Goal: Information Seeking & Learning: Learn about a topic

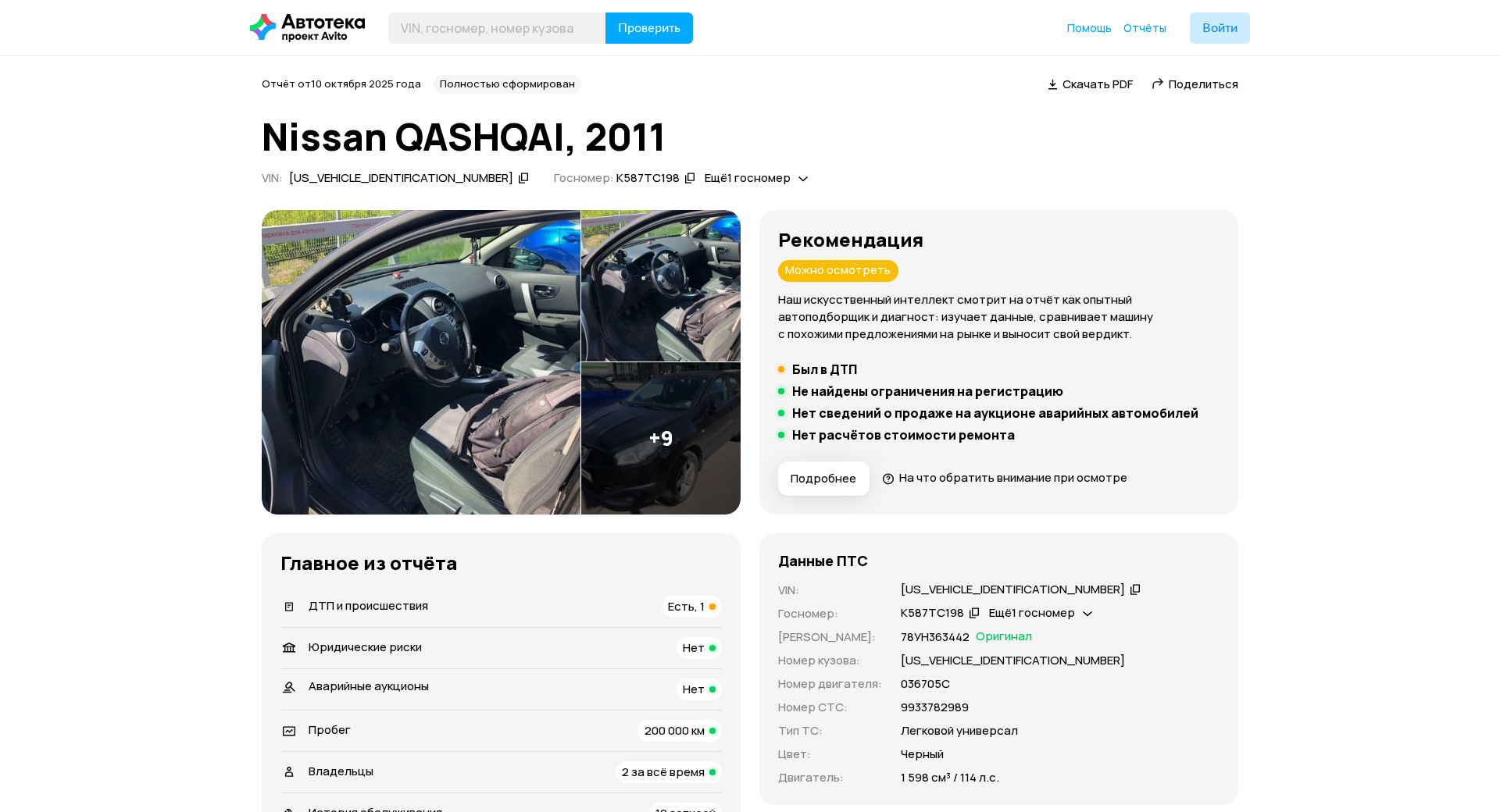
click at [445, 341] on img at bounding box center [421, 362] width 319 height 305
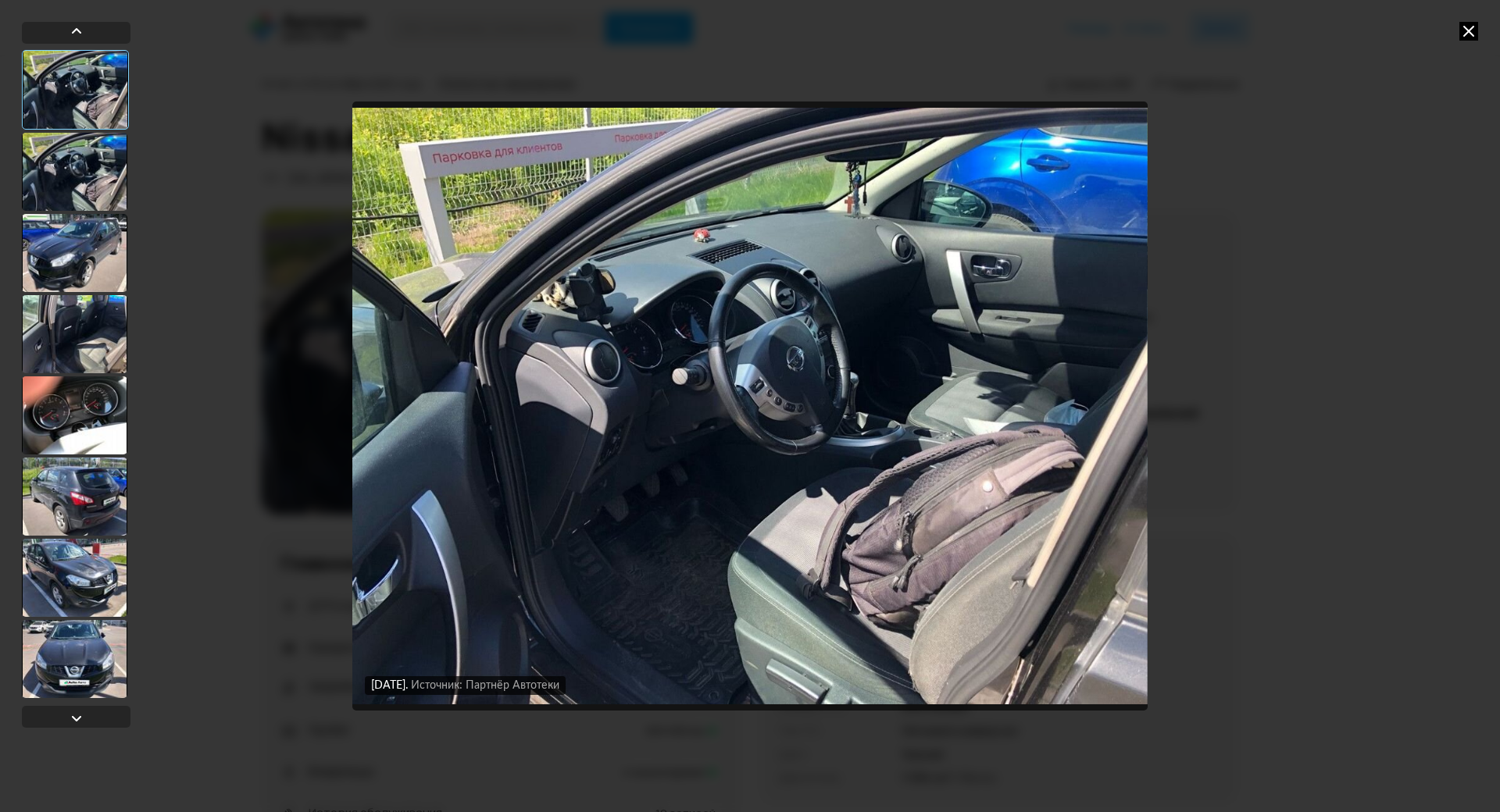
click at [96, 161] on div at bounding box center [75, 172] width 106 height 78
click at [83, 241] on div at bounding box center [75, 253] width 106 height 78
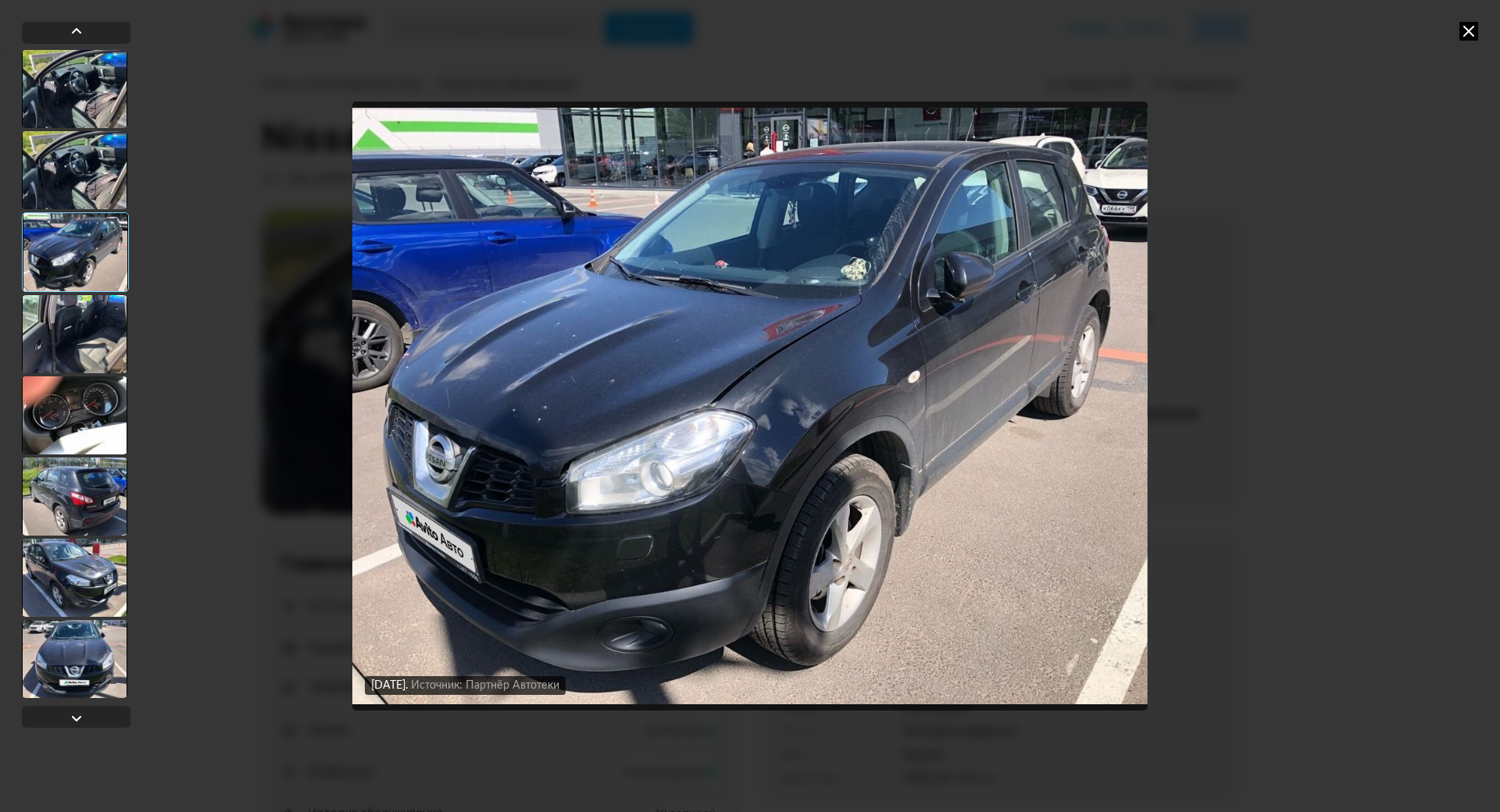
click at [96, 309] on div at bounding box center [75, 335] width 106 height 78
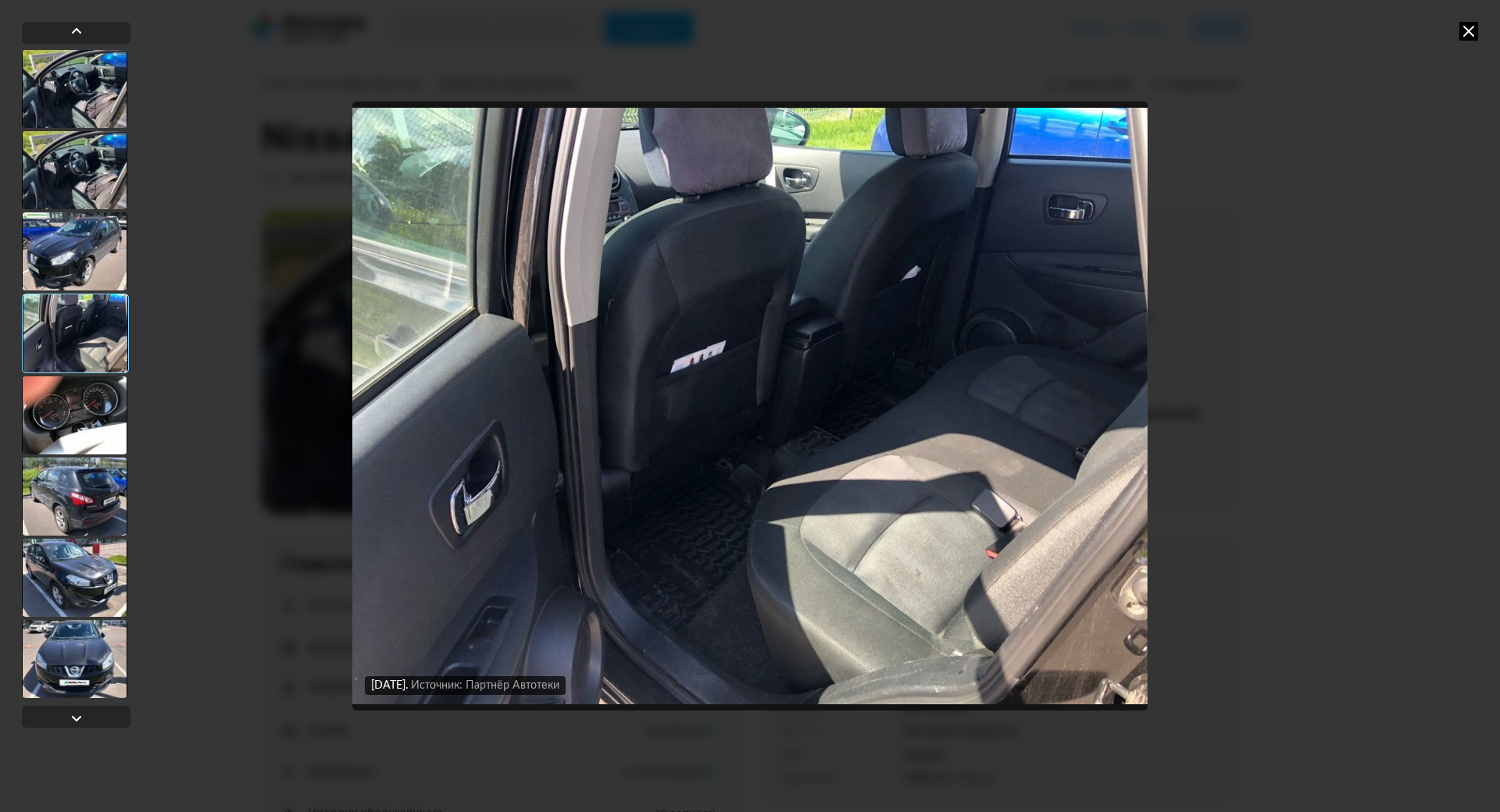
click at [70, 396] on div at bounding box center [75, 416] width 106 height 78
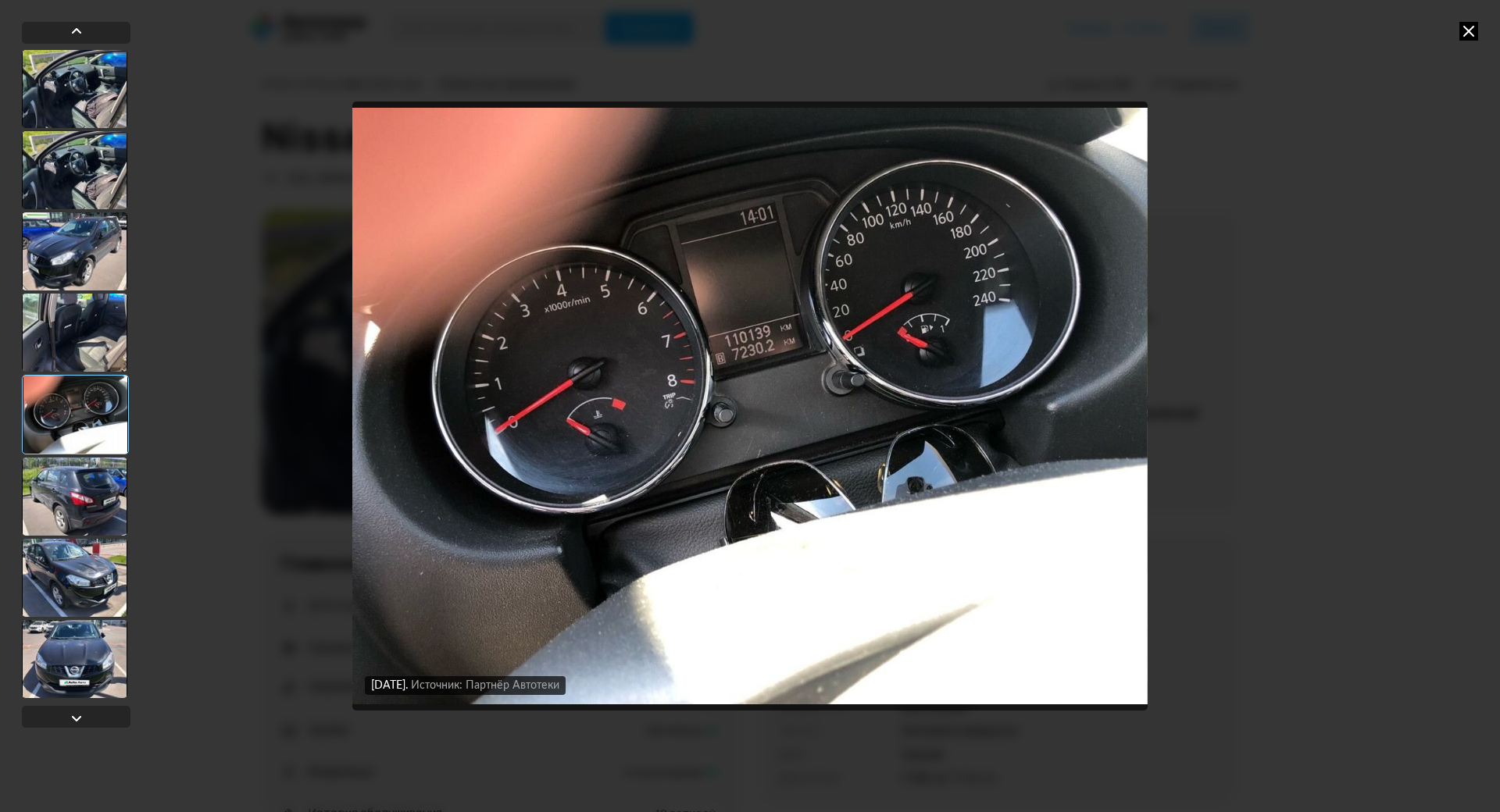
click at [80, 462] on div at bounding box center [75, 496] width 106 height 78
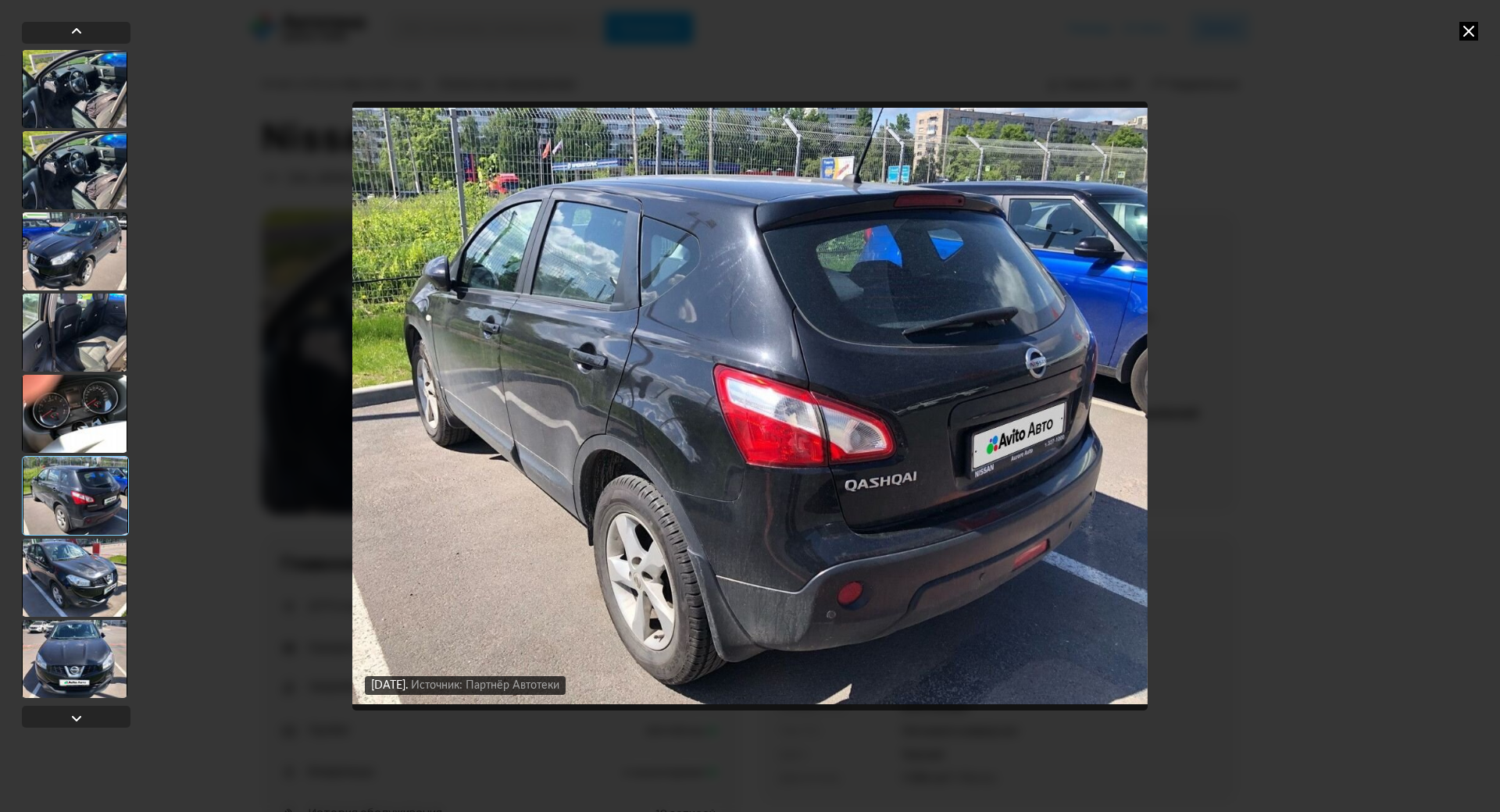
click at [66, 543] on div at bounding box center [75, 578] width 106 height 78
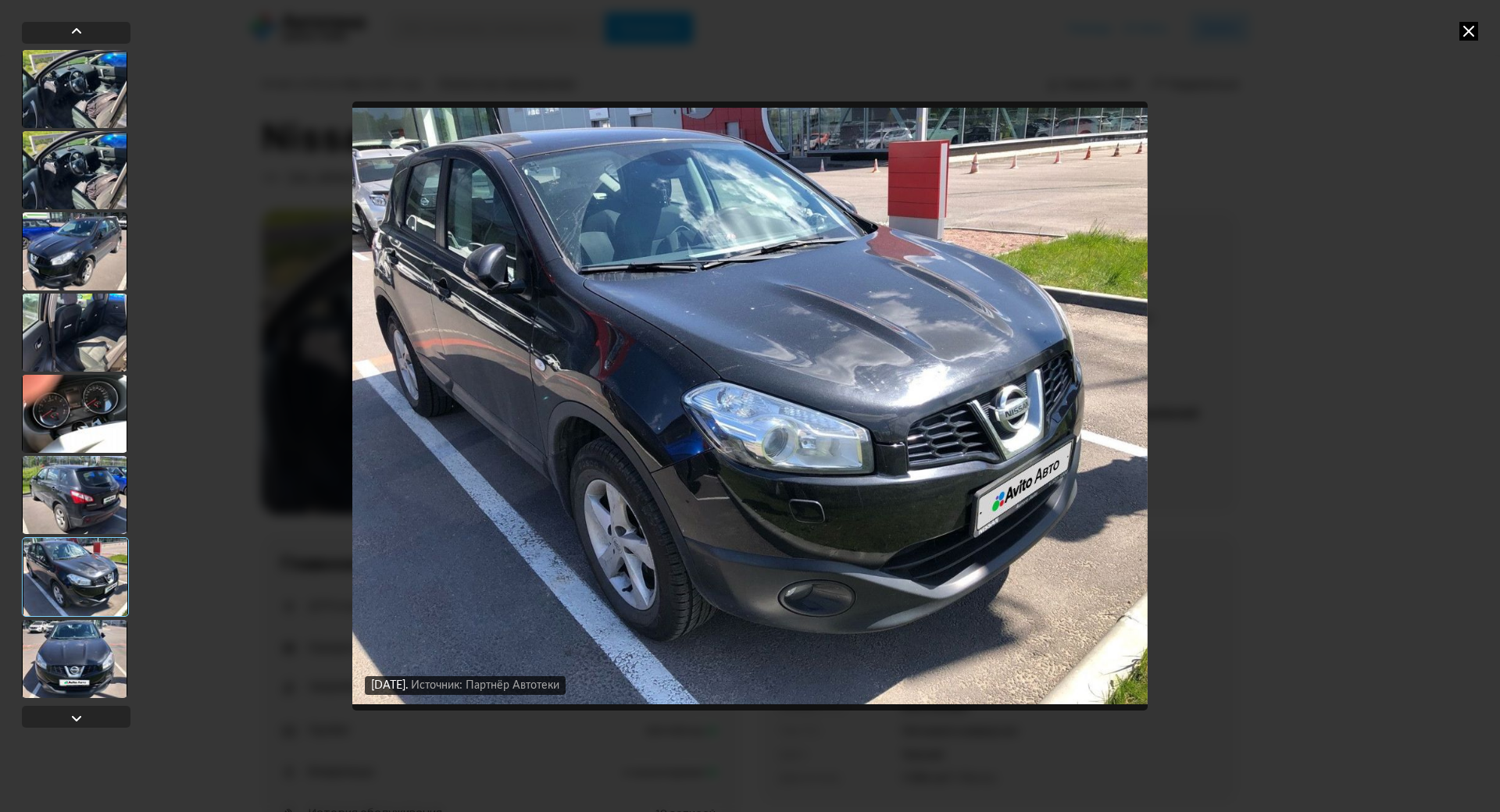
click at [56, 594] on div at bounding box center [76, 577] width 107 height 80
click at [66, 587] on div at bounding box center [76, 577] width 107 height 80
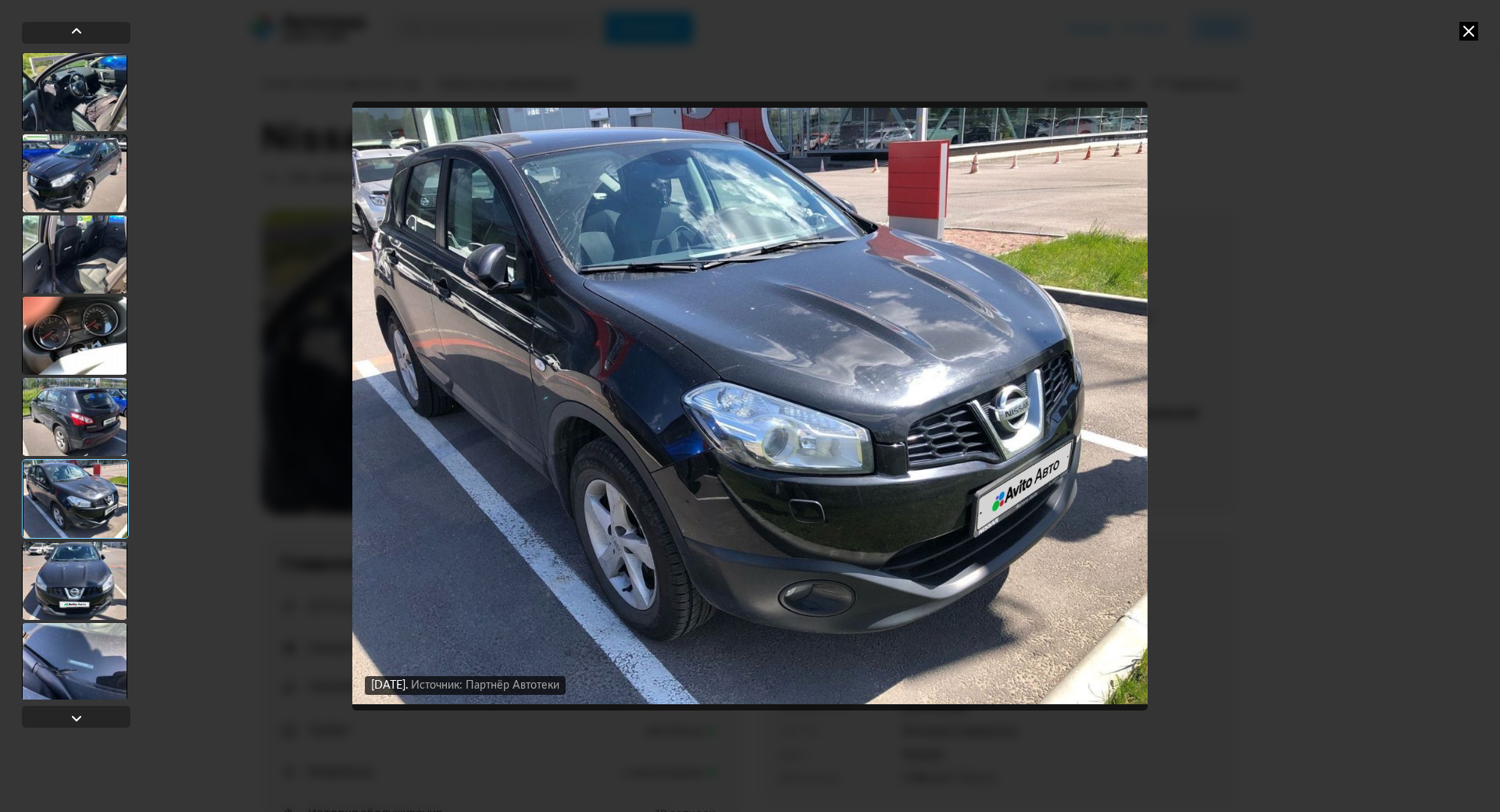
click at [78, 589] on div at bounding box center [75, 581] width 106 height 78
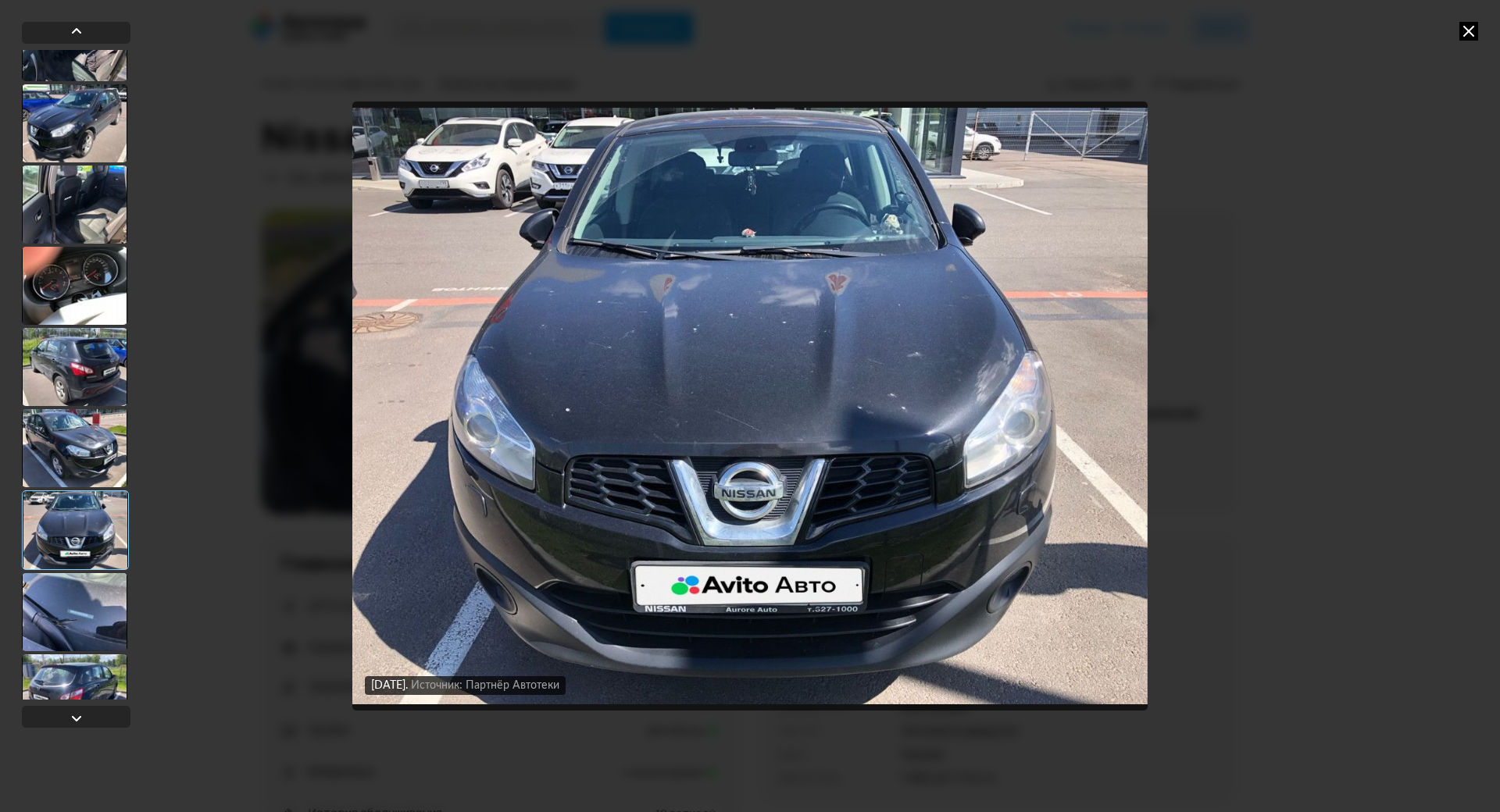
scroll to position [156, 0]
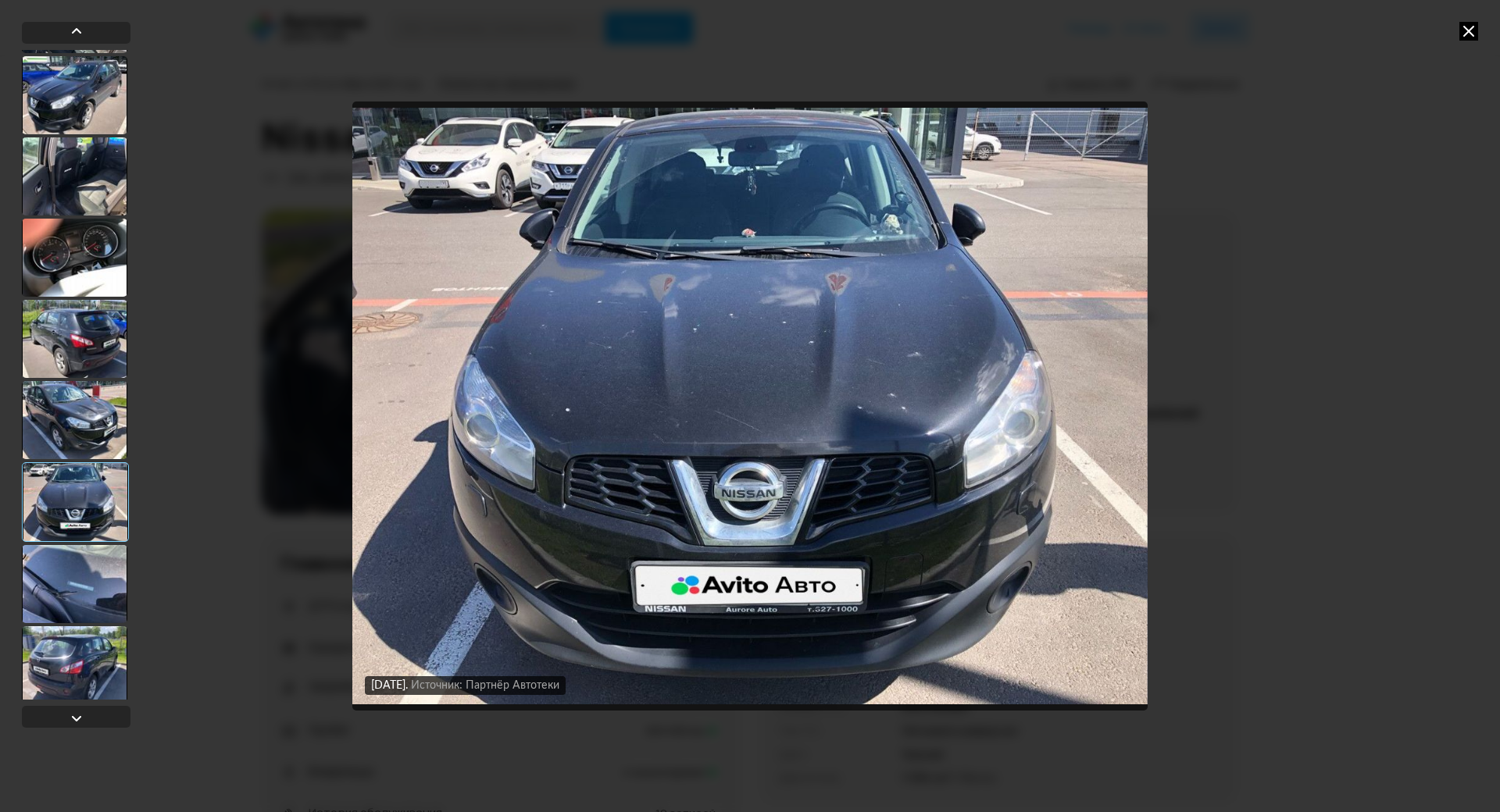
click at [65, 573] on div at bounding box center [75, 585] width 106 height 78
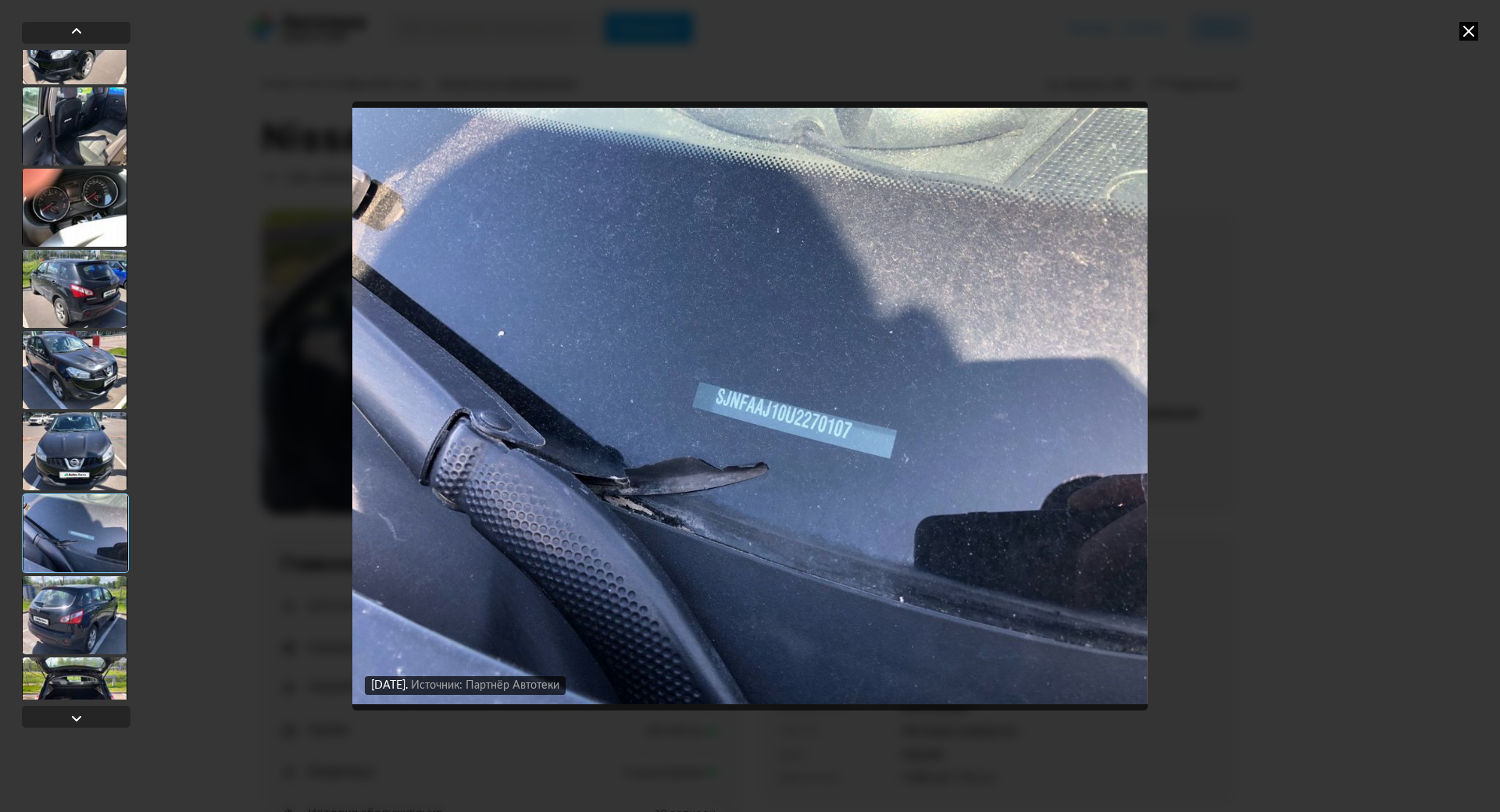
scroll to position [235, 0]
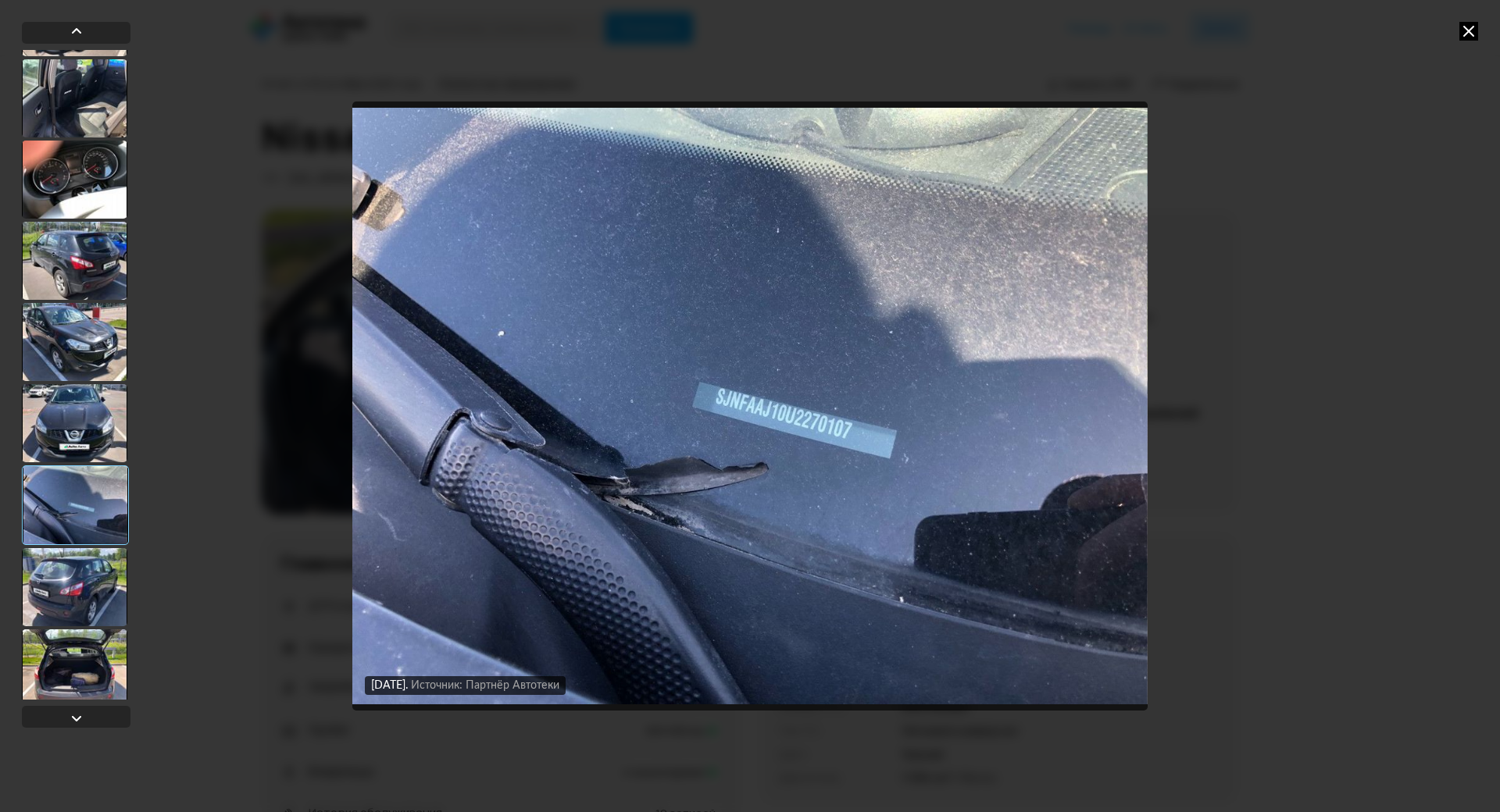
click at [65, 576] on div at bounding box center [75, 587] width 106 height 78
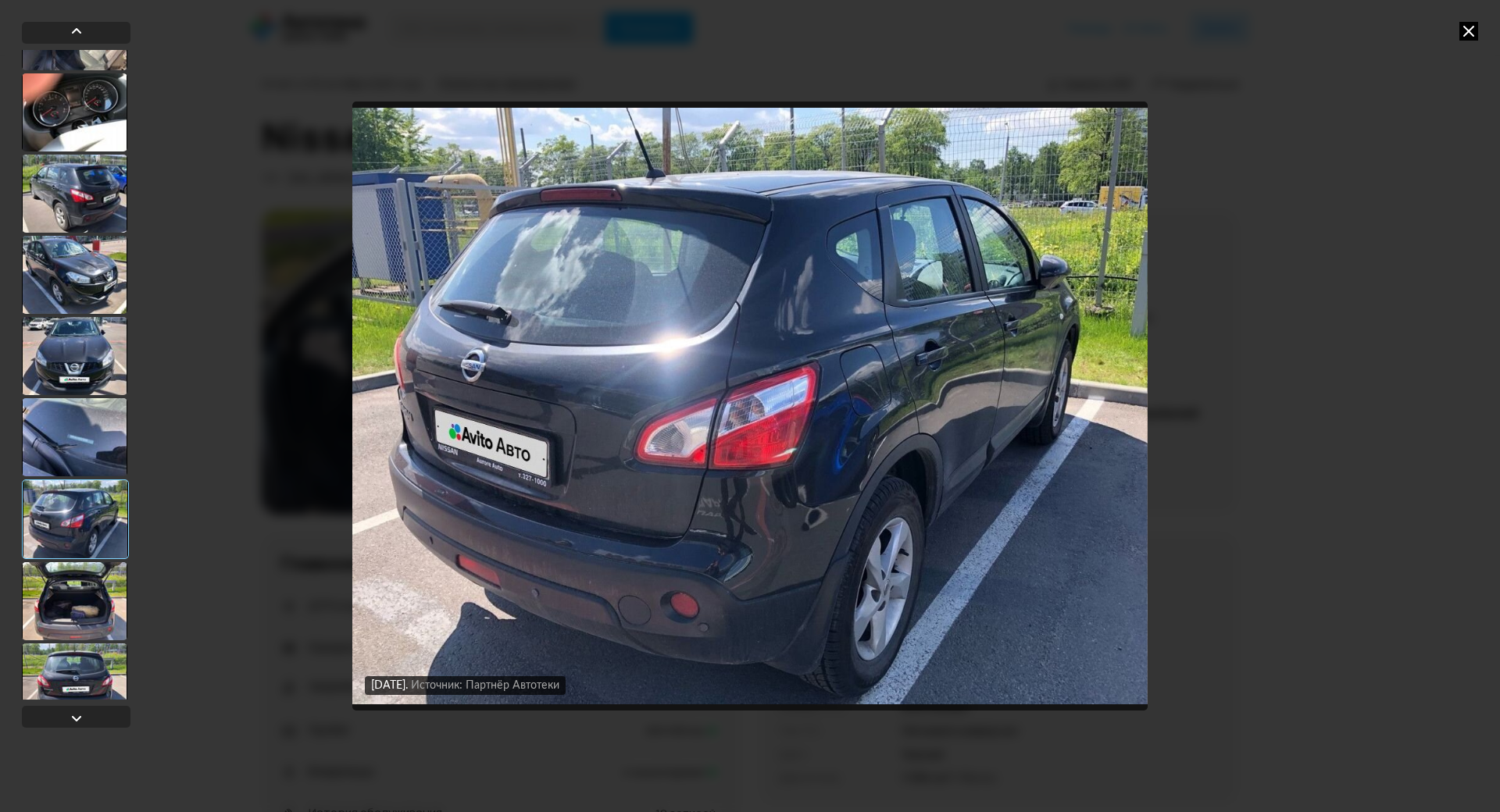
scroll to position [381, 0]
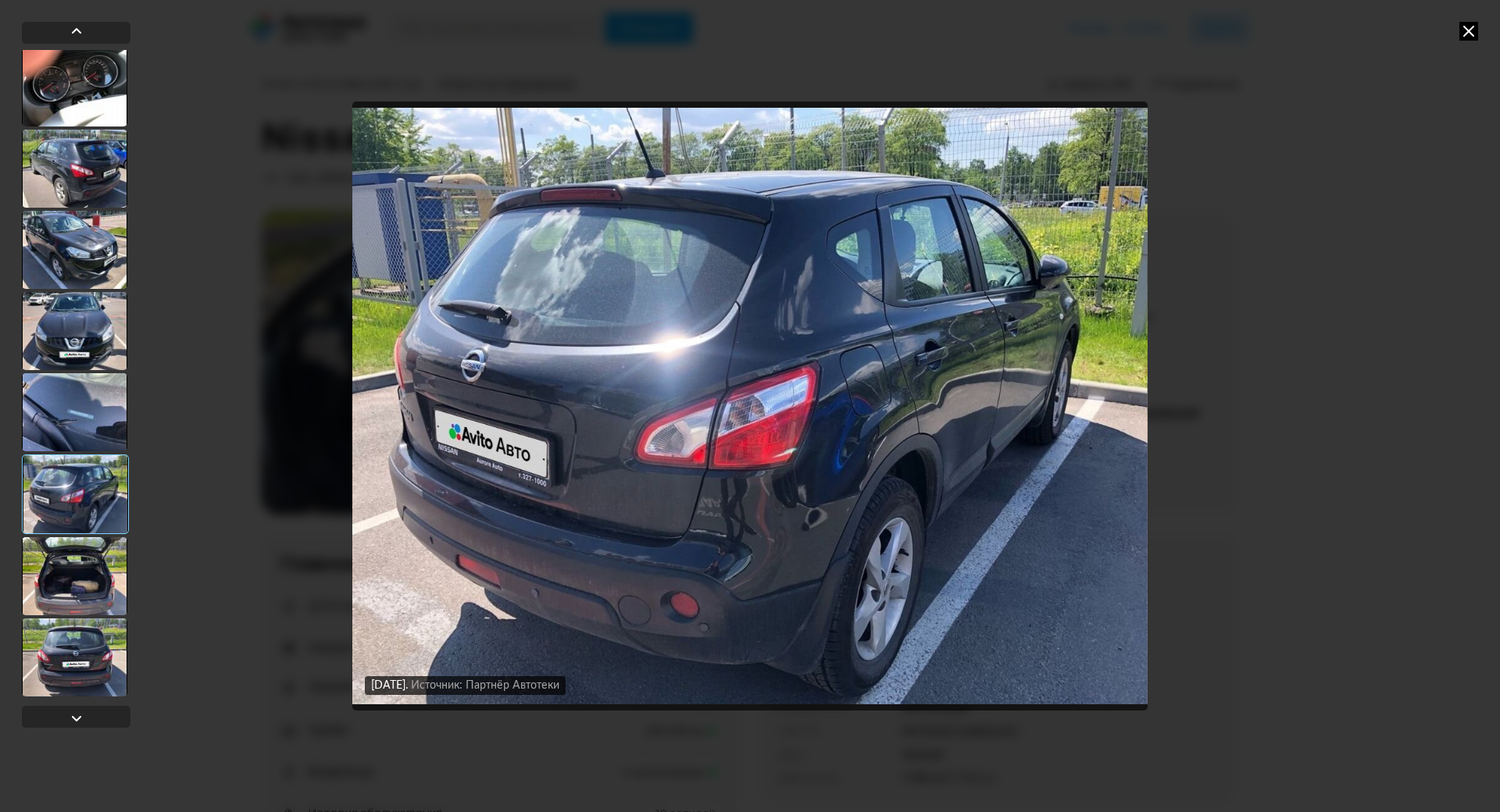
click at [77, 537] on div at bounding box center [75, 576] width 106 height 78
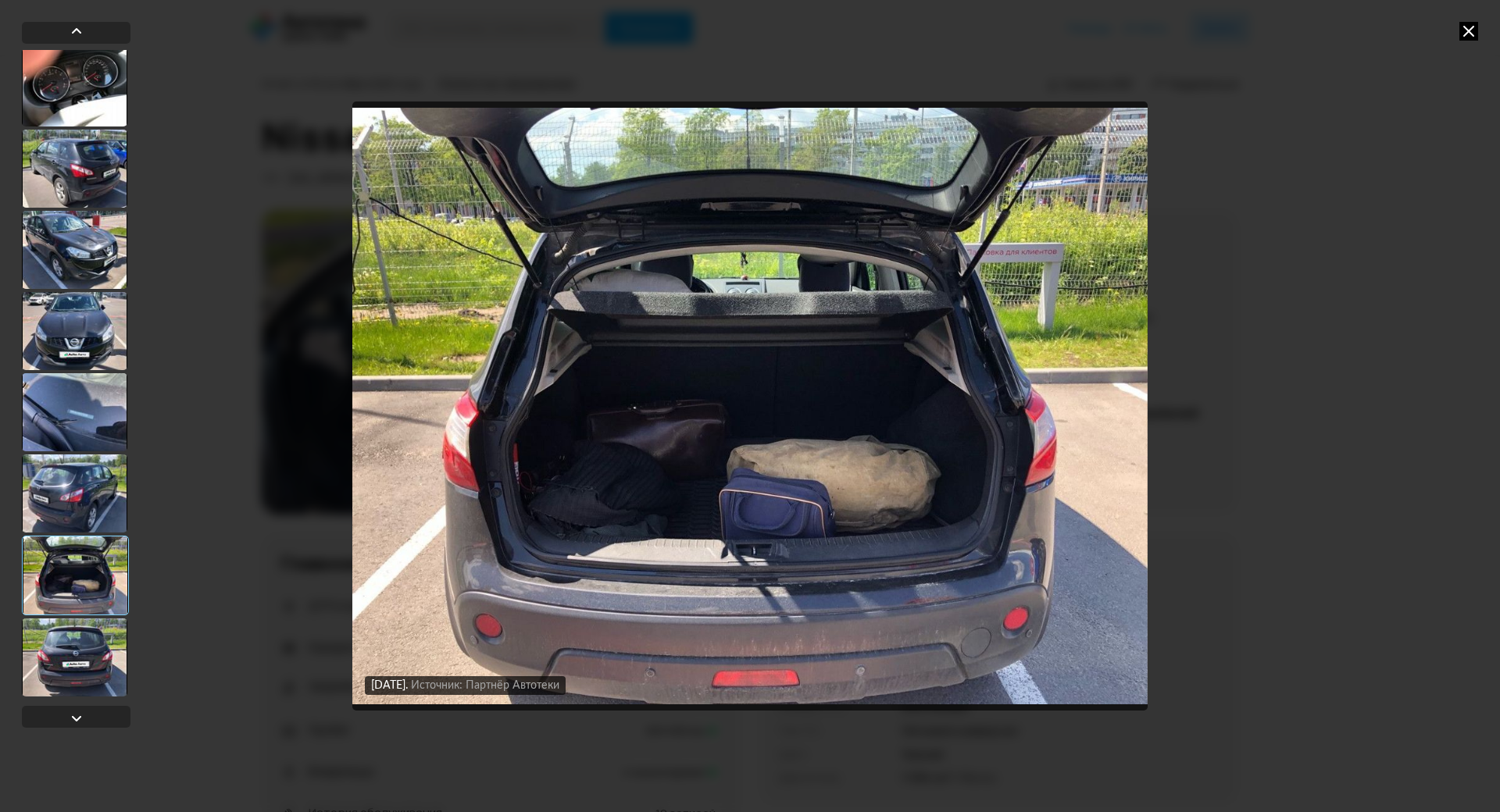
click at [76, 618] on div at bounding box center [75, 657] width 106 height 78
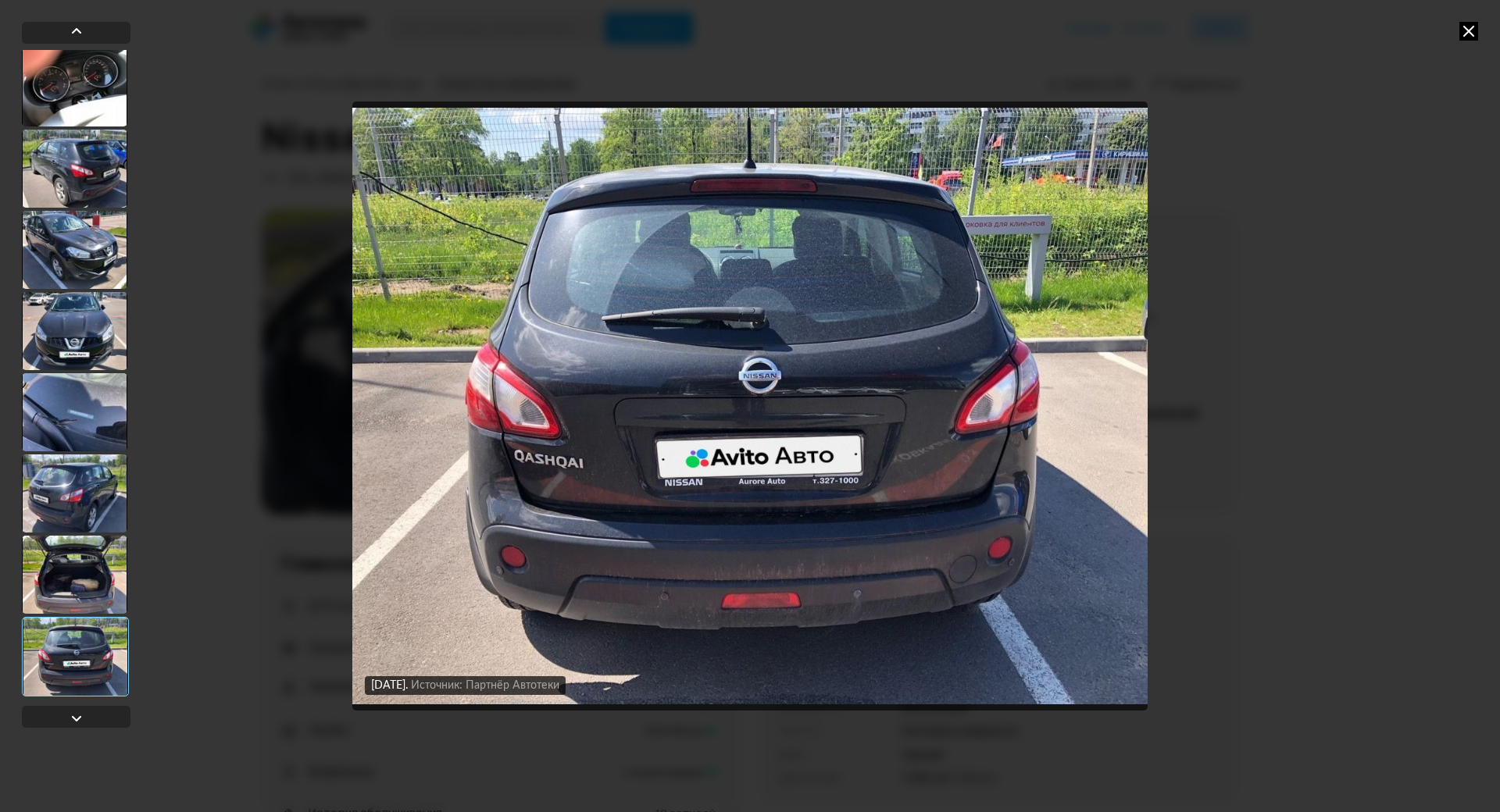
click at [1483, 31] on div "[DATE] Источник: Партнёр Автотеки [DATE] Источник: Партнёр Автотеки [DATE] Исто…" at bounding box center [750, 406] width 1500 height 812
click at [1466, 31] on icon at bounding box center [1469, 31] width 19 height 19
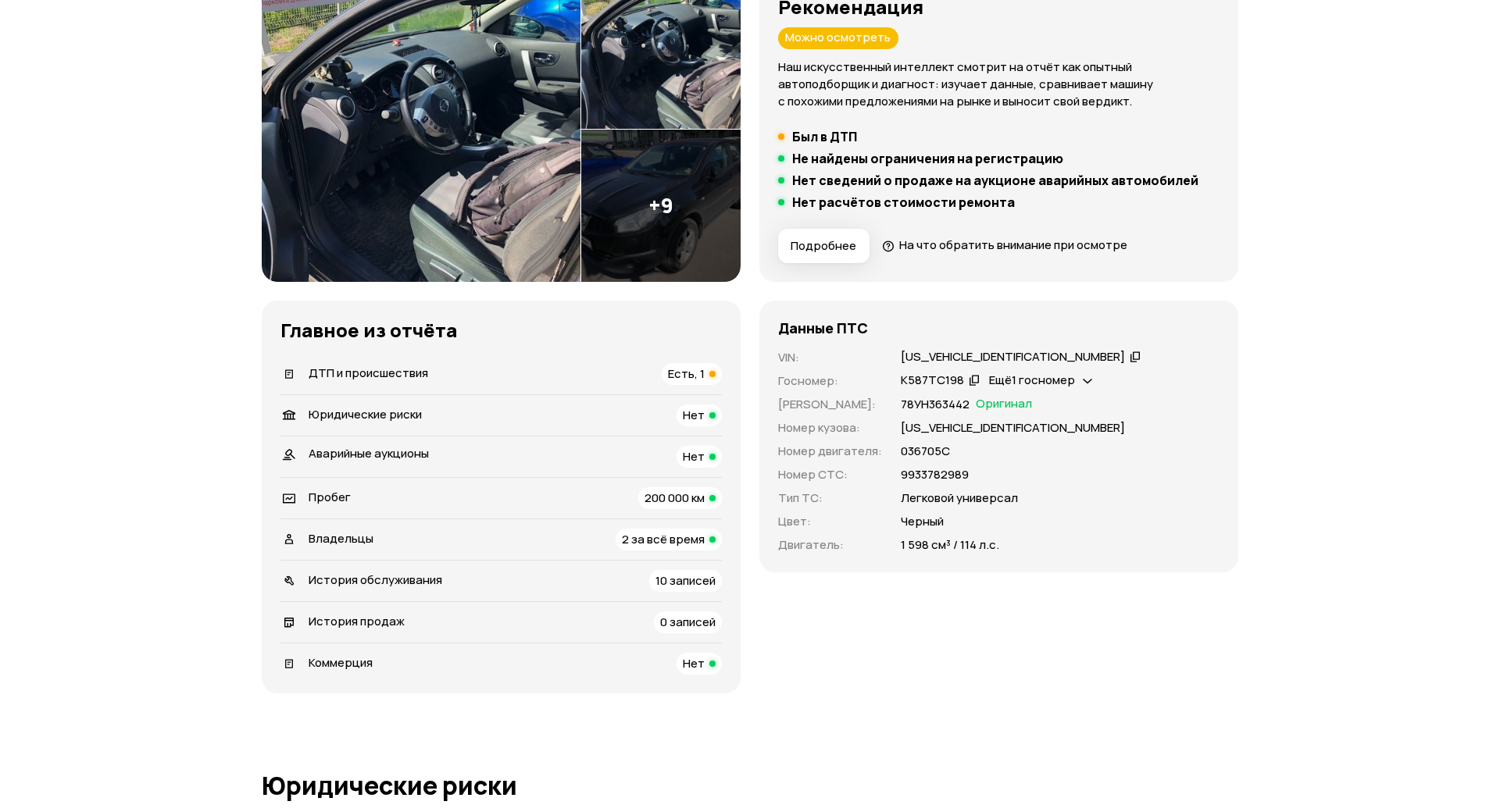
scroll to position [235, 0]
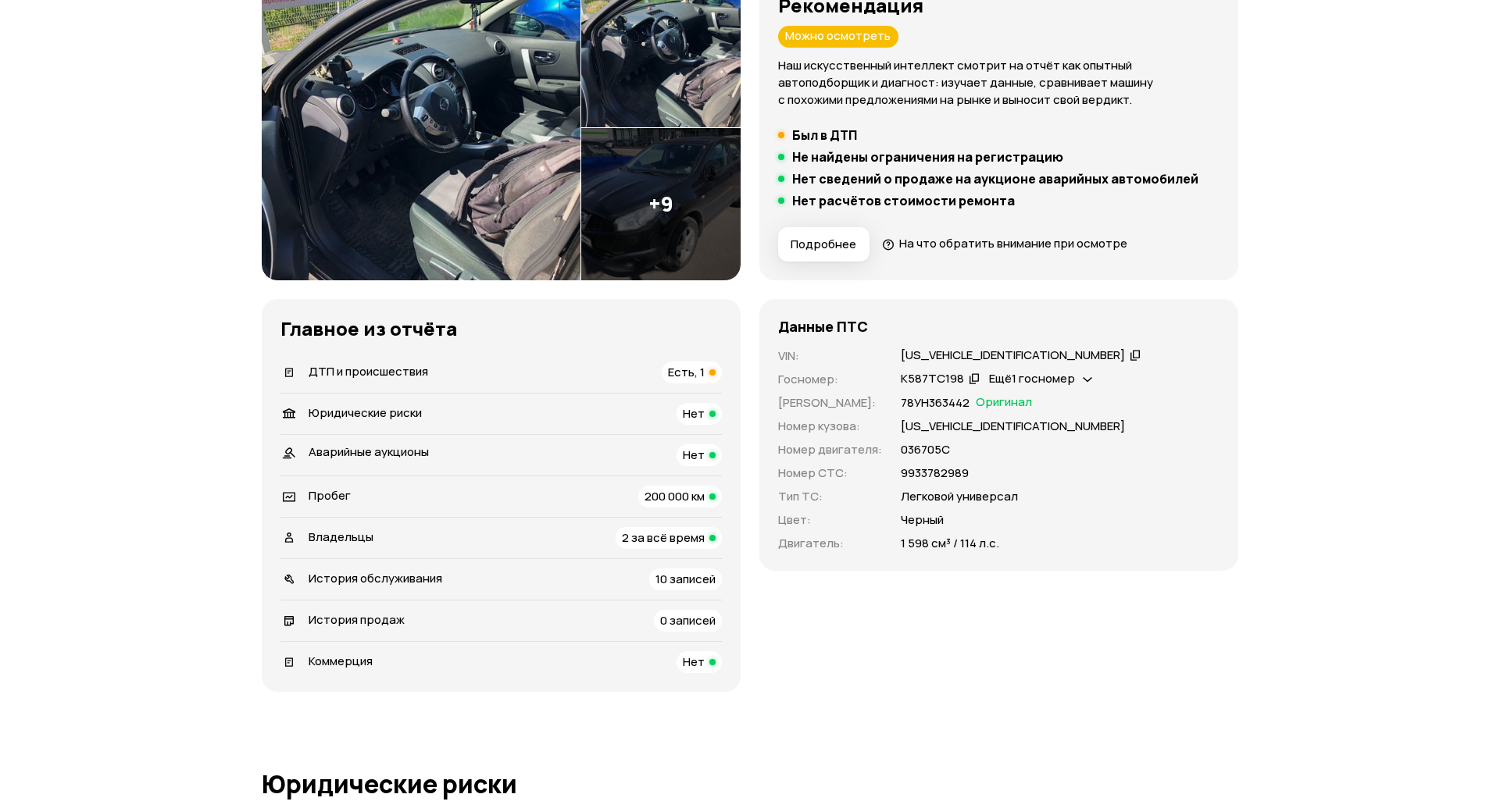
click at [1051, 375] on span "Ещё 1 госномер" at bounding box center [1032, 378] width 86 height 16
click at [762, 521] on div "Данные ПТС VIN : [US_VEHICLE_IDENTIFICATION_NUMBER]   Госномер : К587ТС198   Ещ…" at bounding box center [999, 435] width 479 height 272
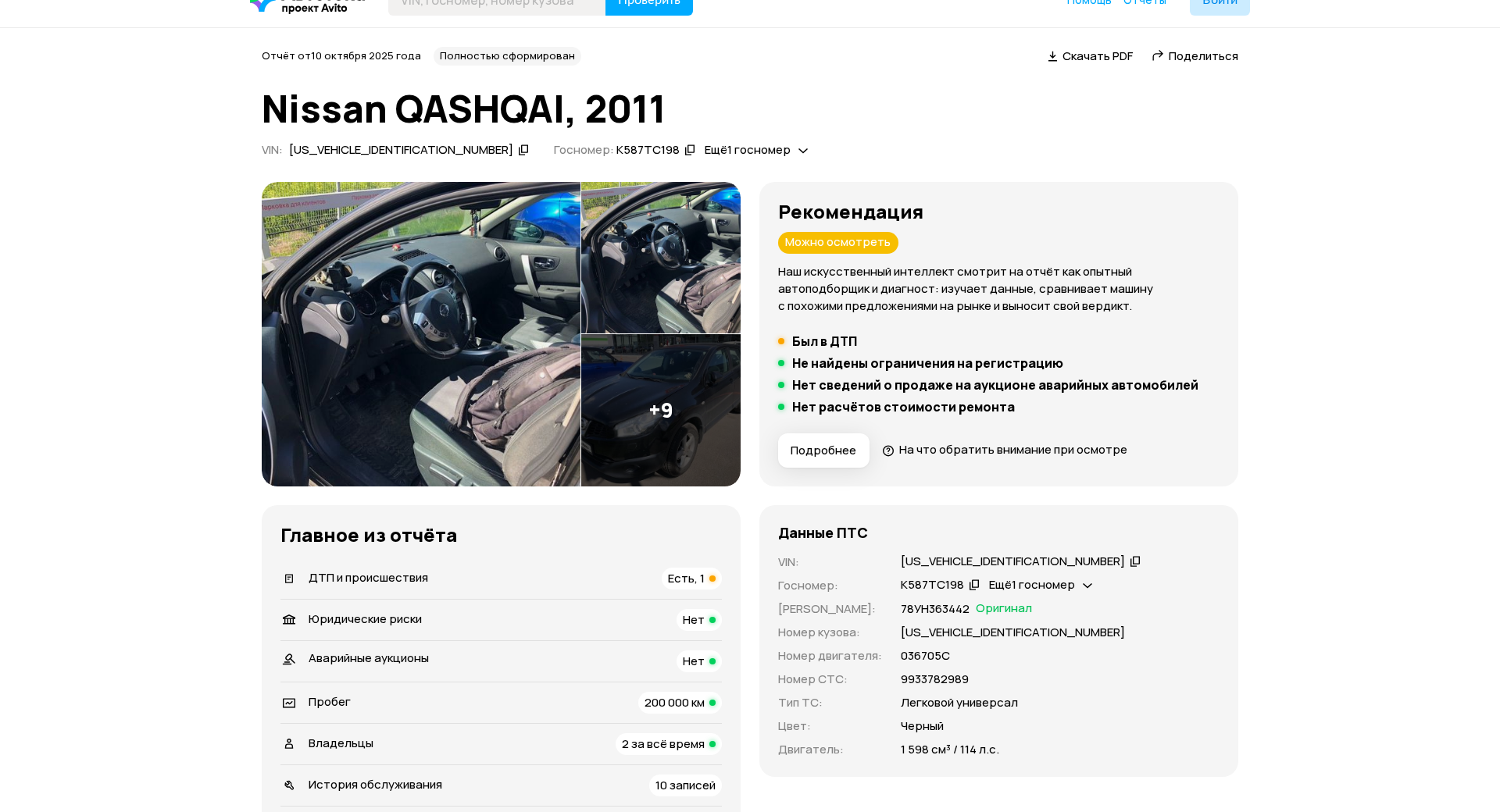
scroll to position [0, 0]
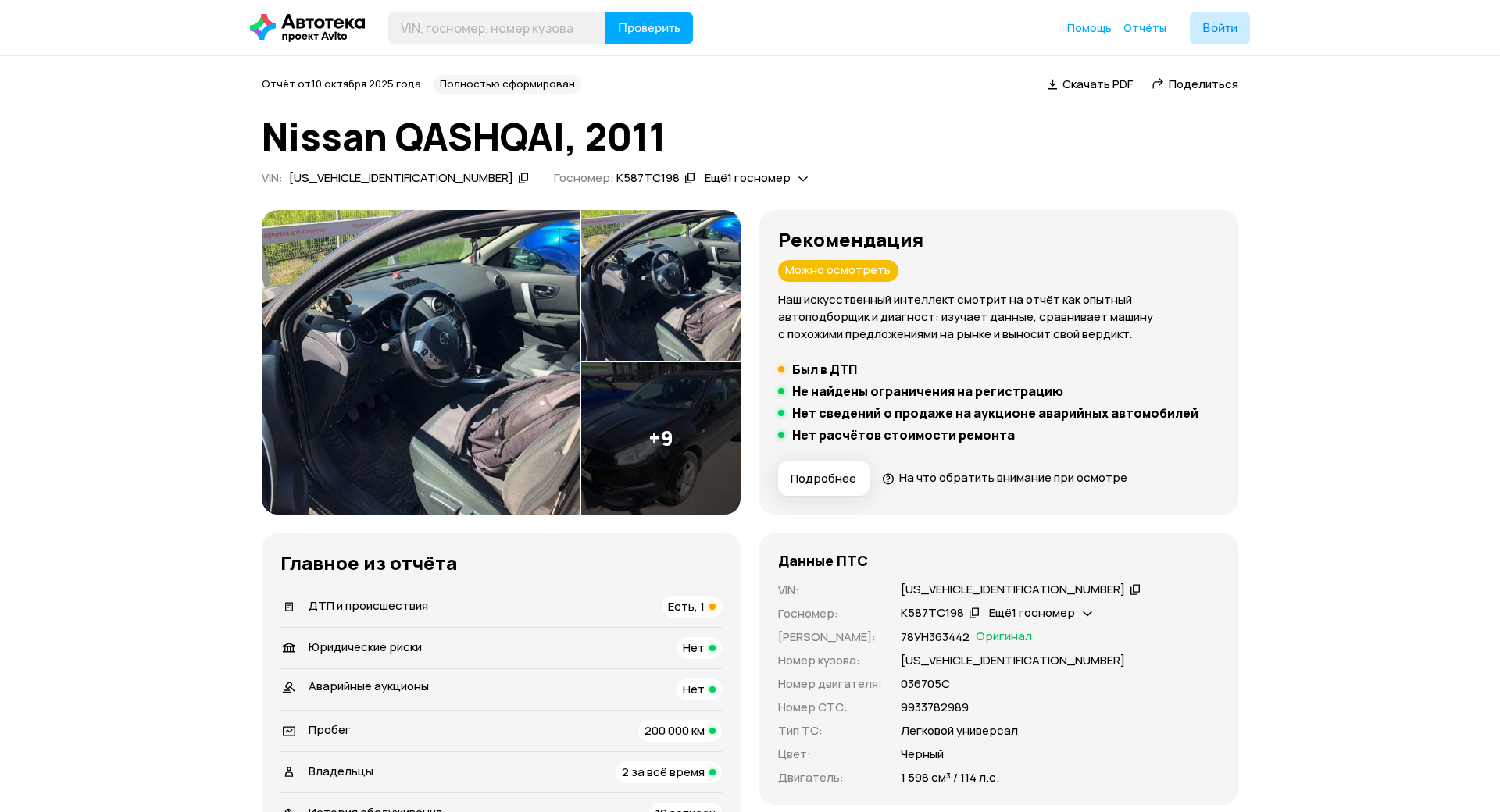
click at [441, 308] on img at bounding box center [421, 362] width 319 height 305
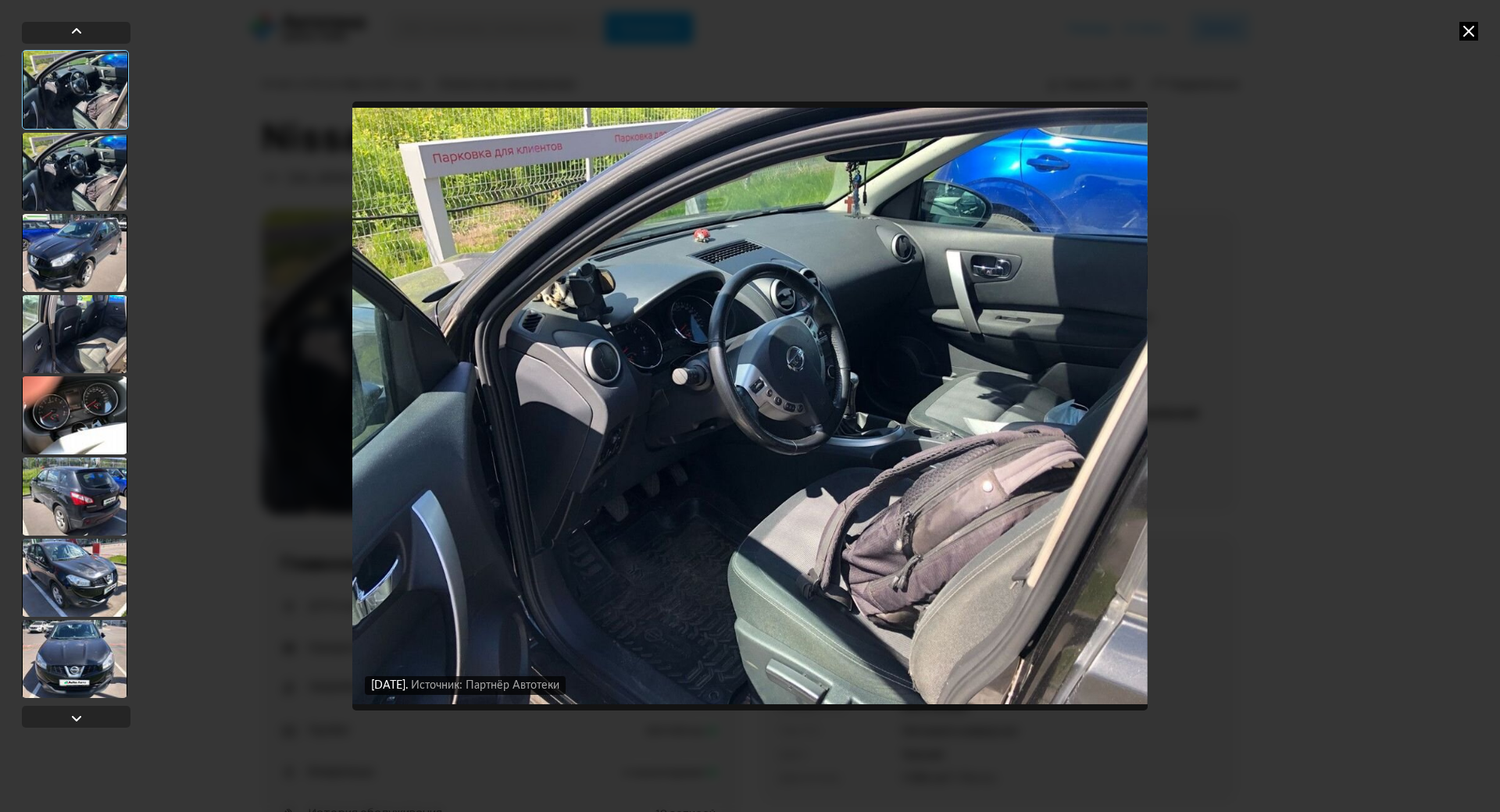
click at [514, 679] on div "Источник: Партнёр Автотеки" at bounding box center [485, 686] width 148 height 14
click at [73, 178] on div at bounding box center [75, 172] width 106 height 78
click at [86, 228] on div at bounding box center [75, 253] width 106 height 78
click at [87, 253] on div at bounding box center [75, 253] width 106 height 78
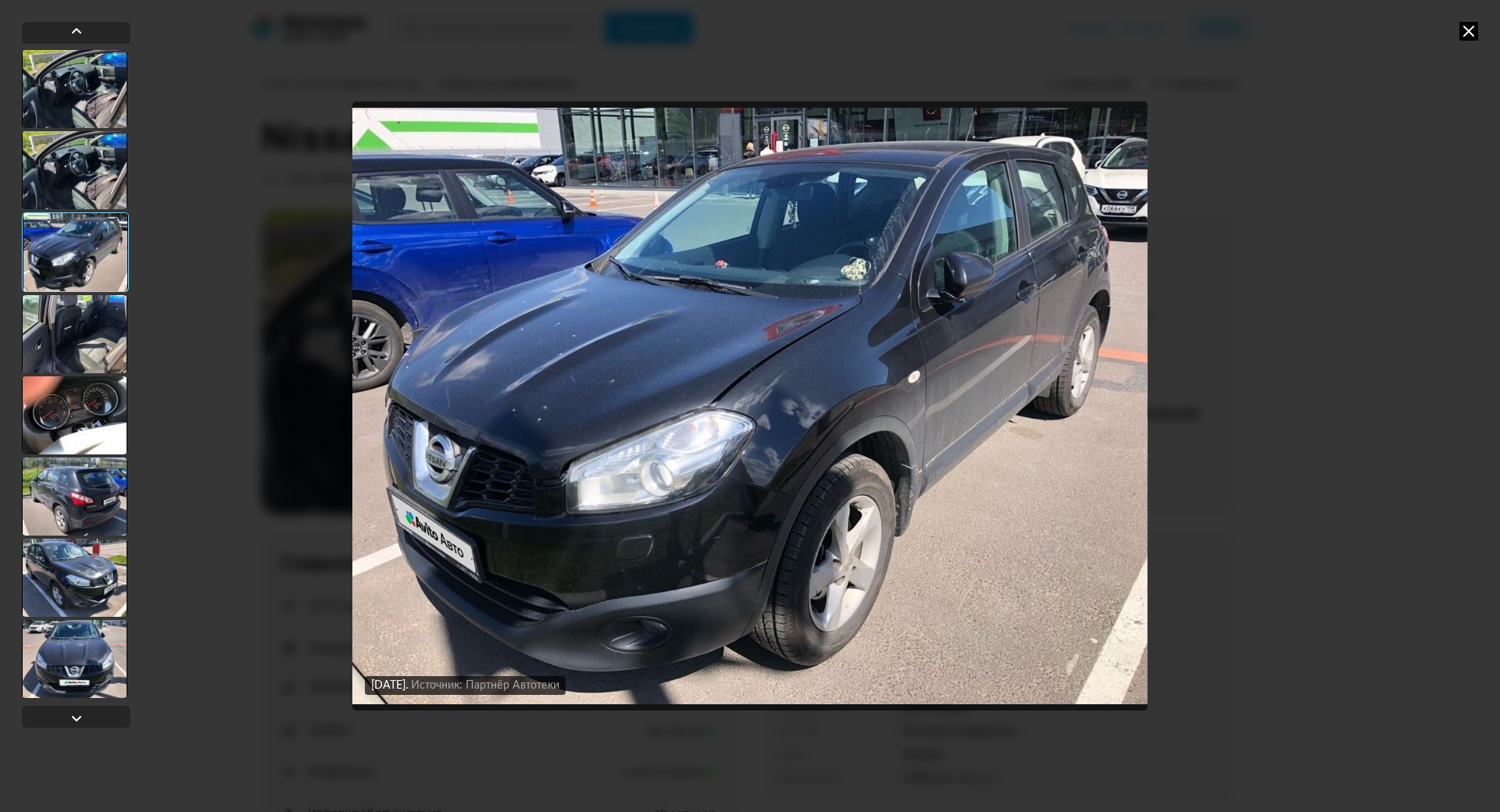
click at [72, 286] on div at bounding box center [76, 253] width 107 height 80
click at [65, 302] on div at bounding box center [75, 335] width 106 height 78
click at [74, 335] on div at bounding box center [75, 335] width 106 height 78
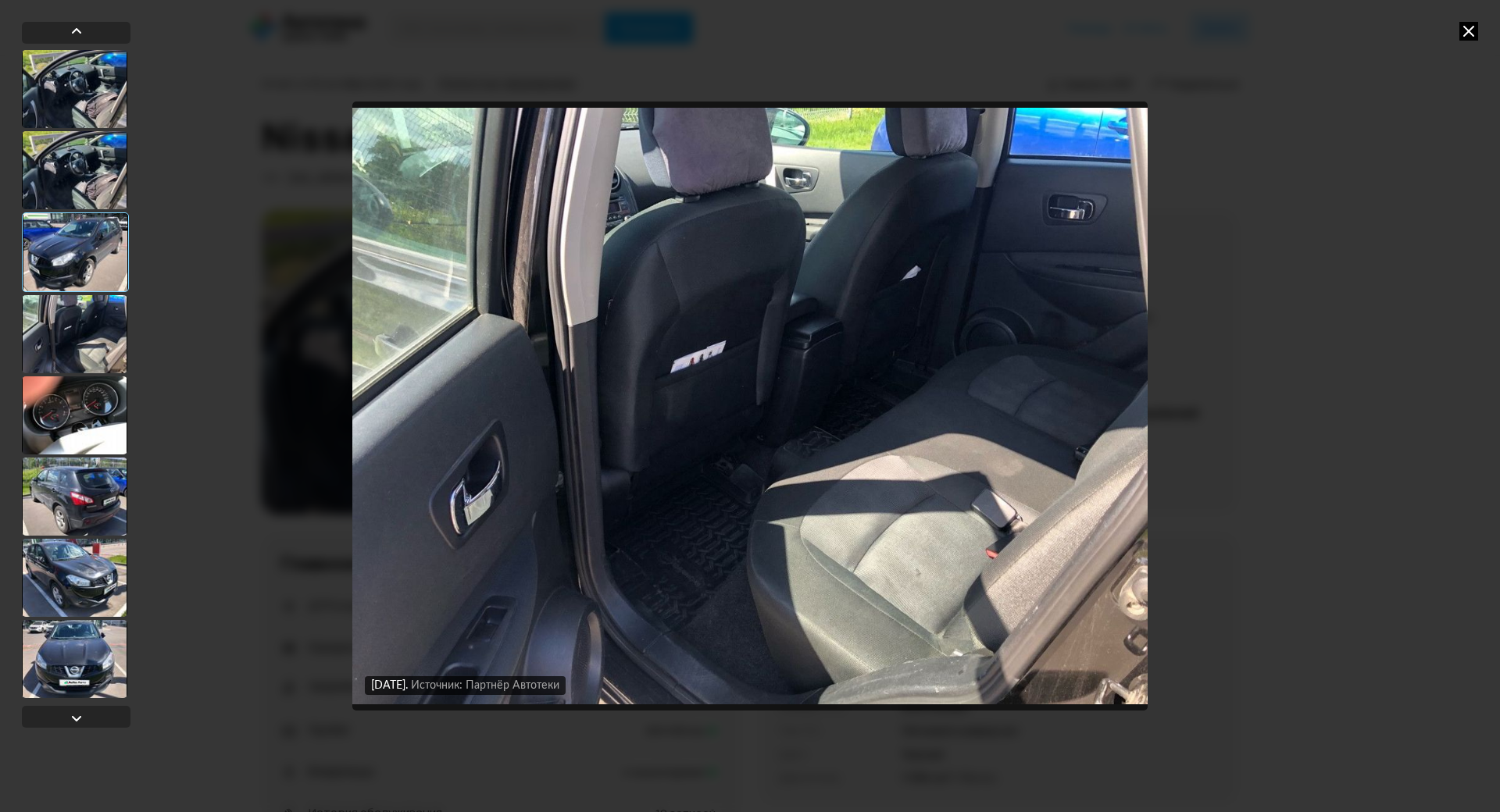
click at [86, 406] on div at bounding box center [75, 416] width 106 height 78
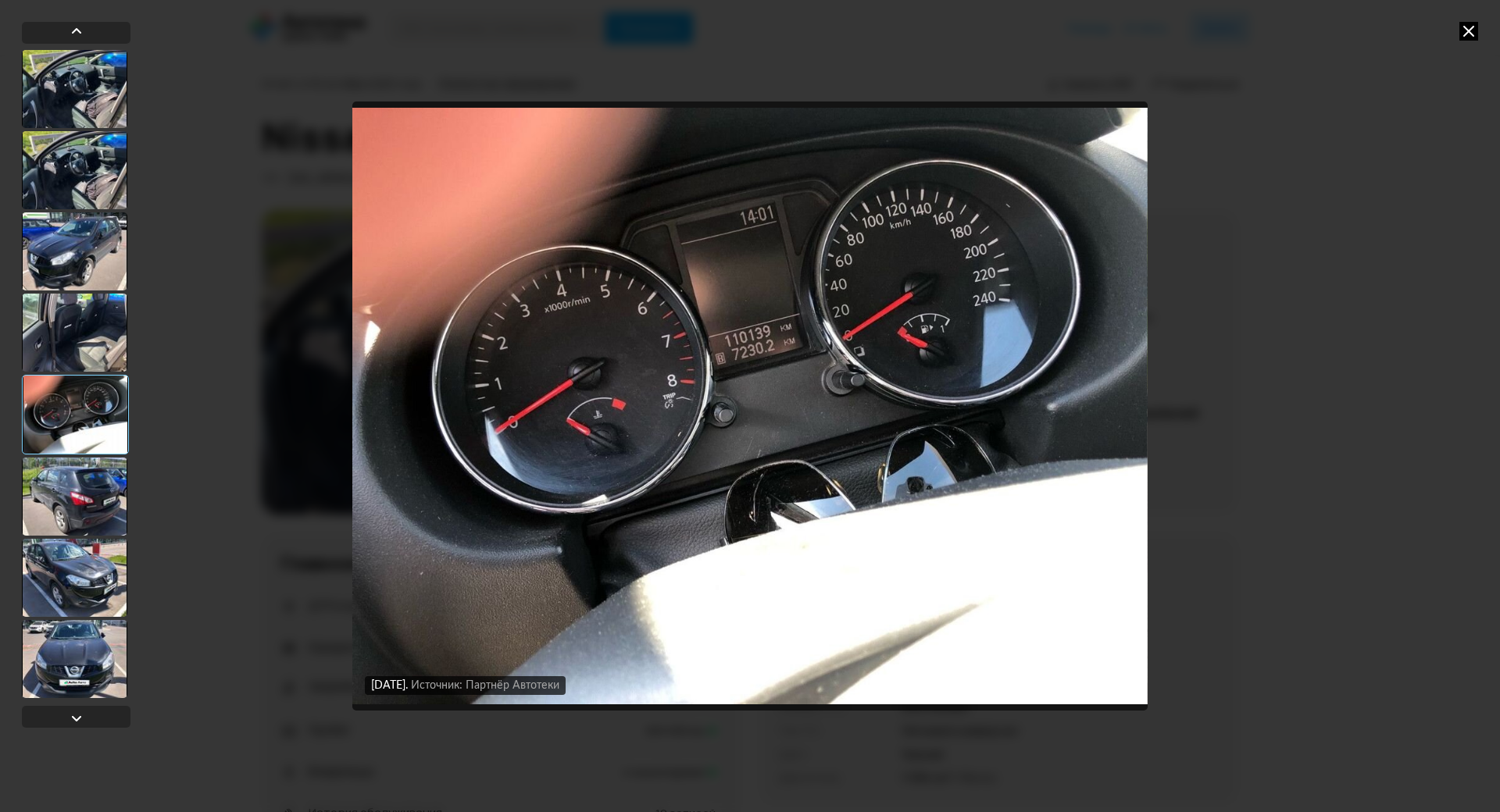
click at [1339, 330] on div "[DATE] Источник: Партнёр Автотеки [DATE] Источник: Партнёр Автотеки [DATE] Исто…" at bounding box center [750, 406] width 1500 height 812
click at [1473, 33] on icon at bounding box center [1469, 31] width 19 height 19
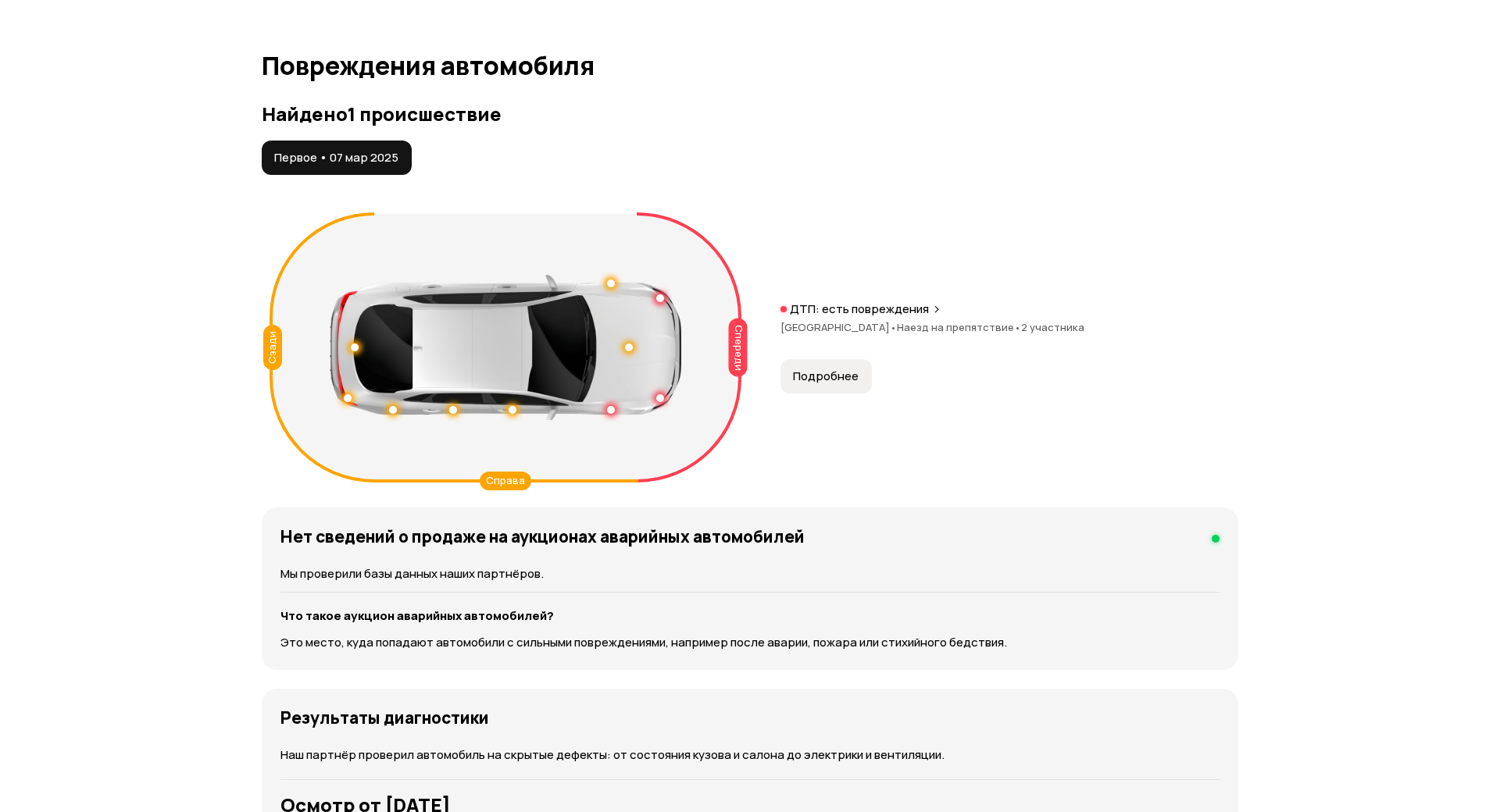
scroll to position [1562, 0]
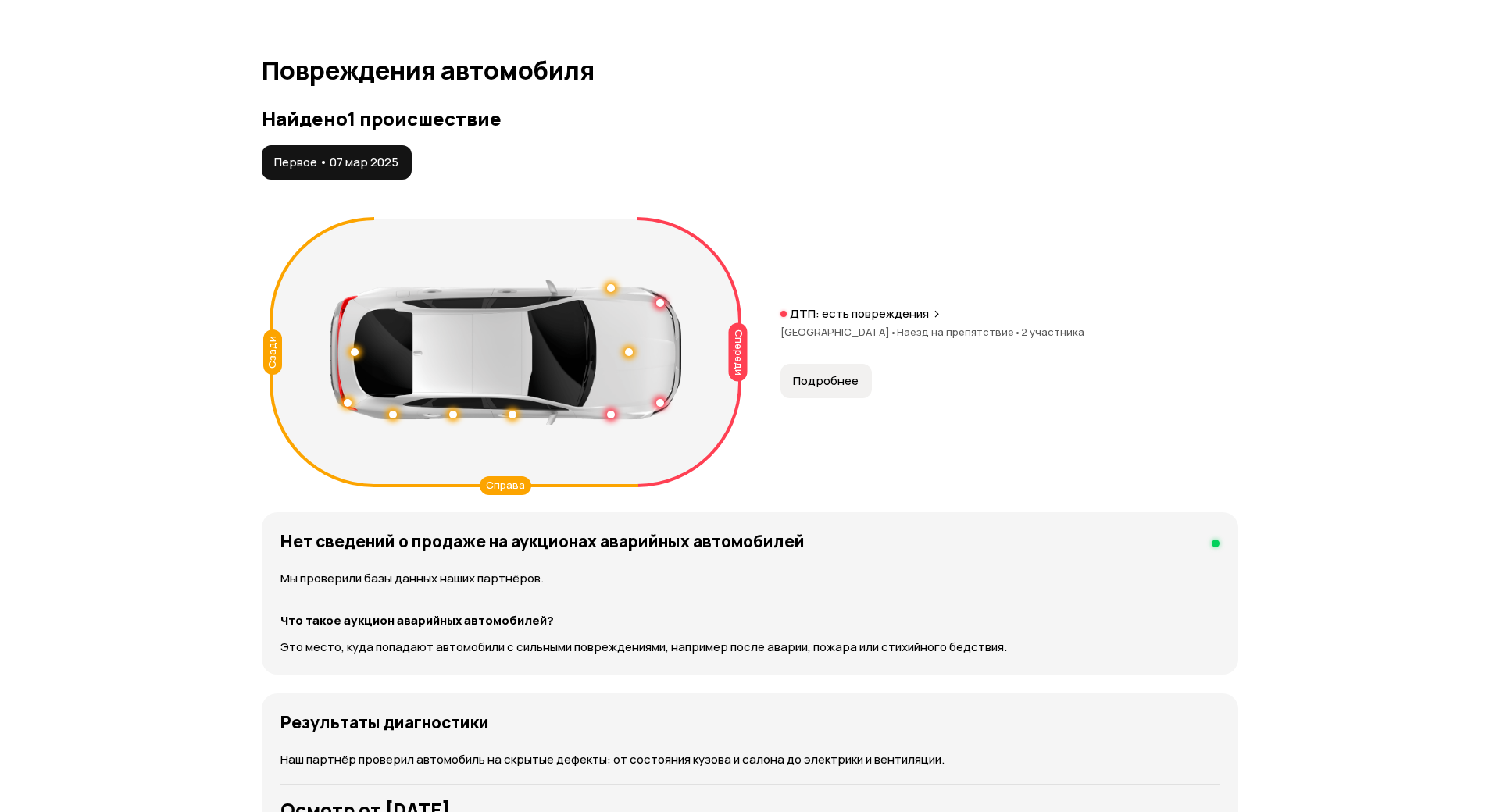
click at [795, 376] on span "Подробнее" at bounding box center [826, 381] width 65 height 15
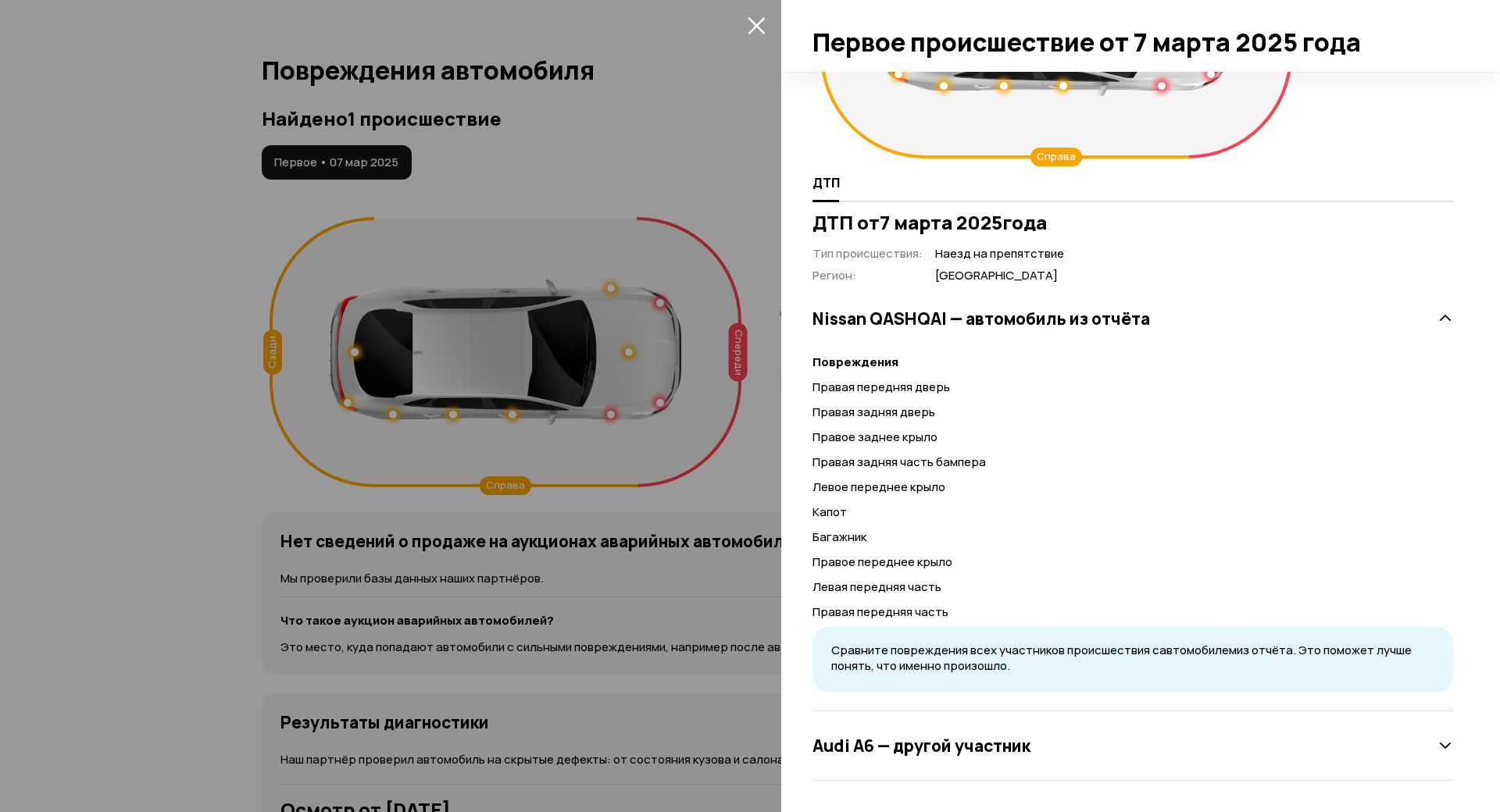
scroll to position [258, 0]
click at [945, 730] on div "Audi А6 — другой участник" at bounding box center [1133, 746] width 640 height 31
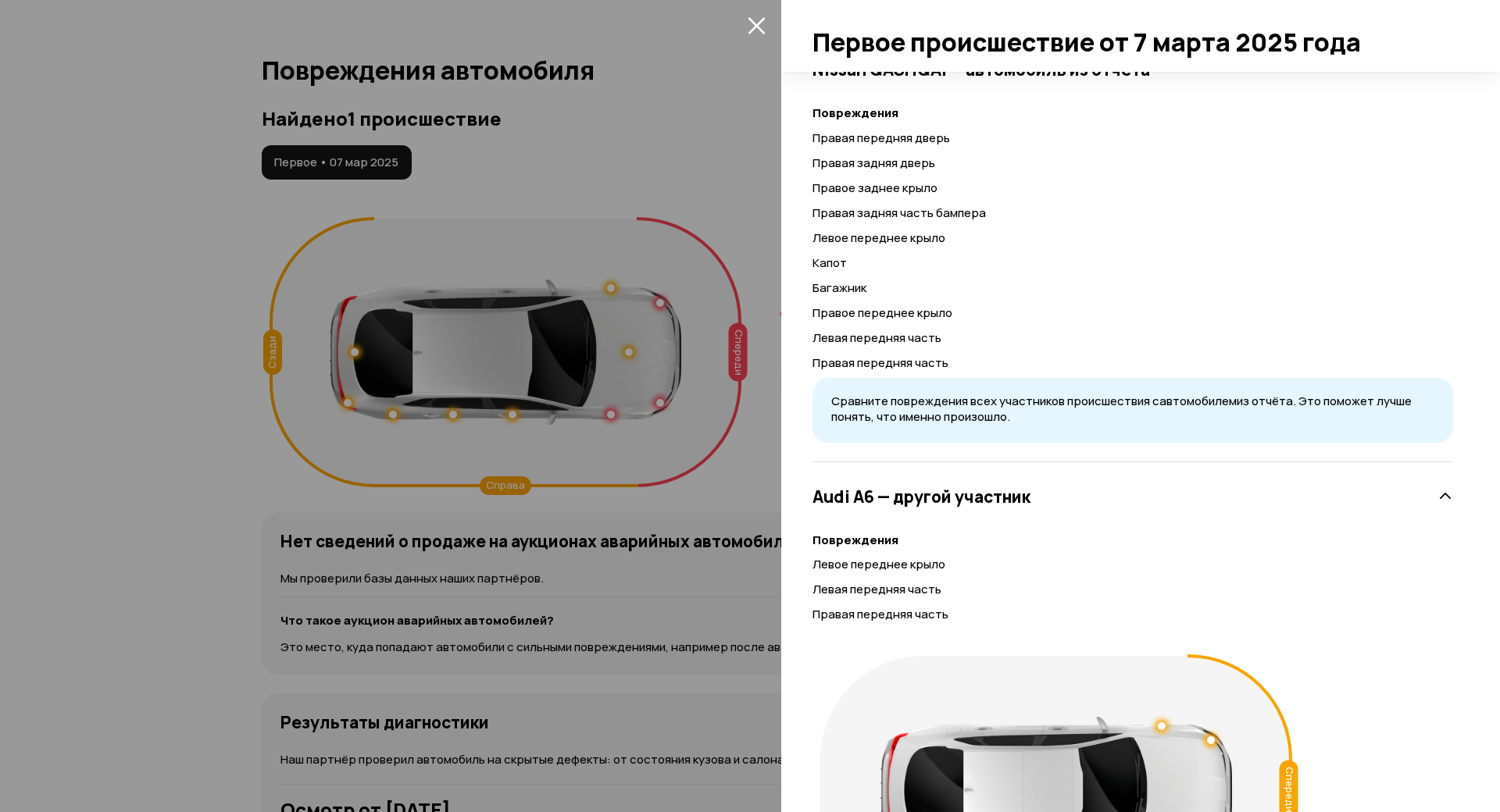
scroll to position [681, 0]
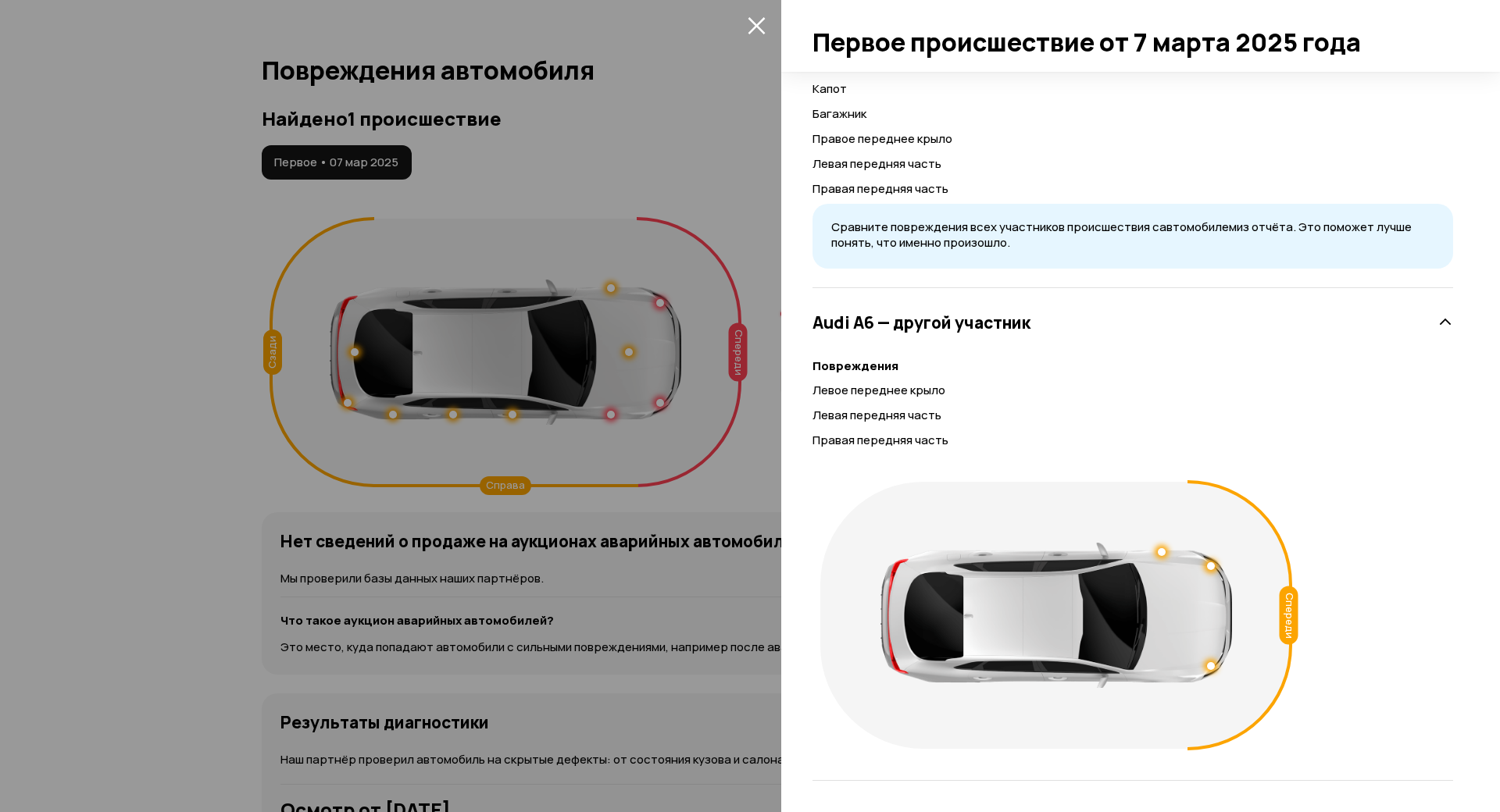
click at [501, 538] on div at bounding box center [750, 406] width 1500 height 812
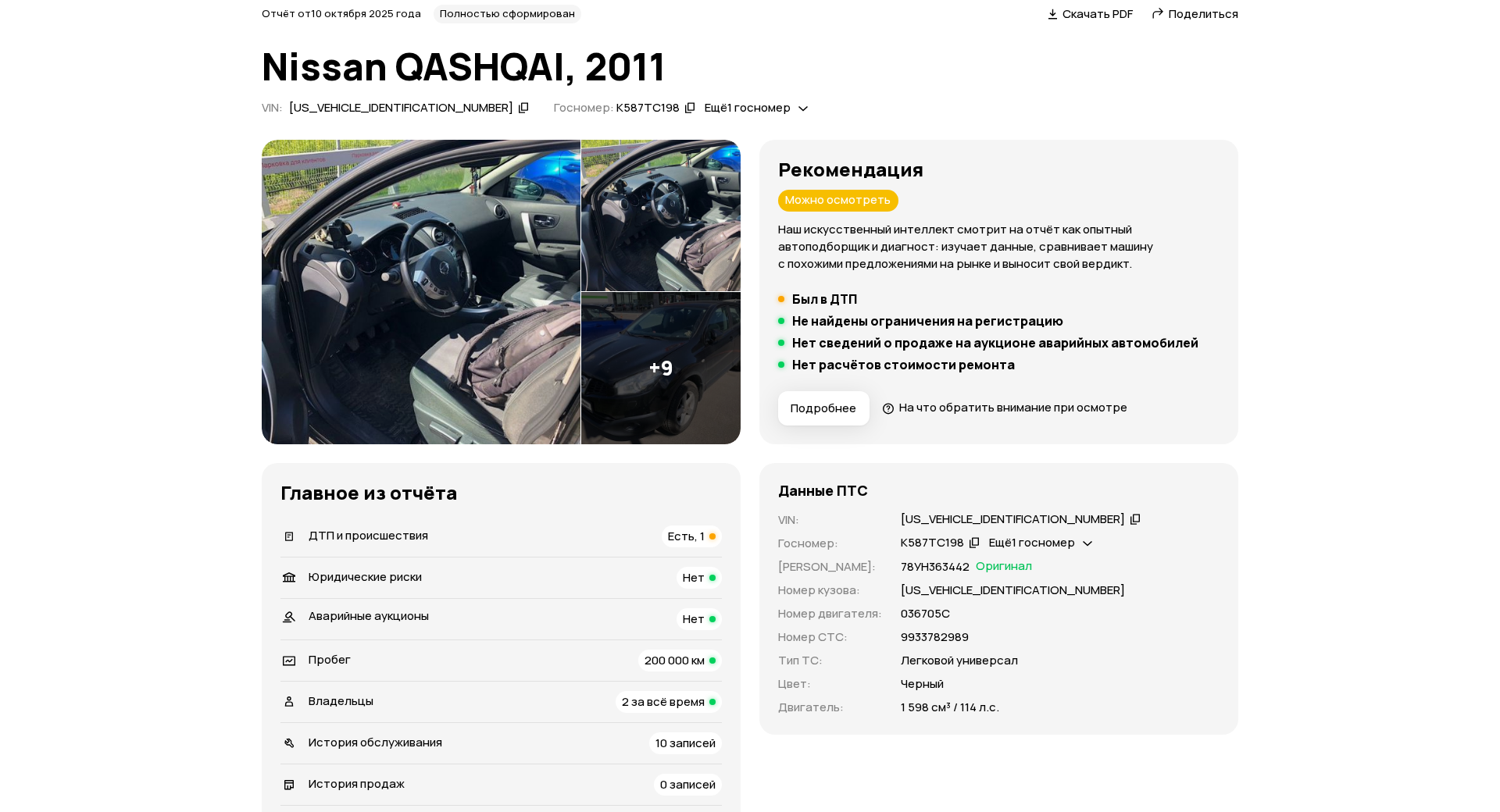
scroll to position [156, 0]
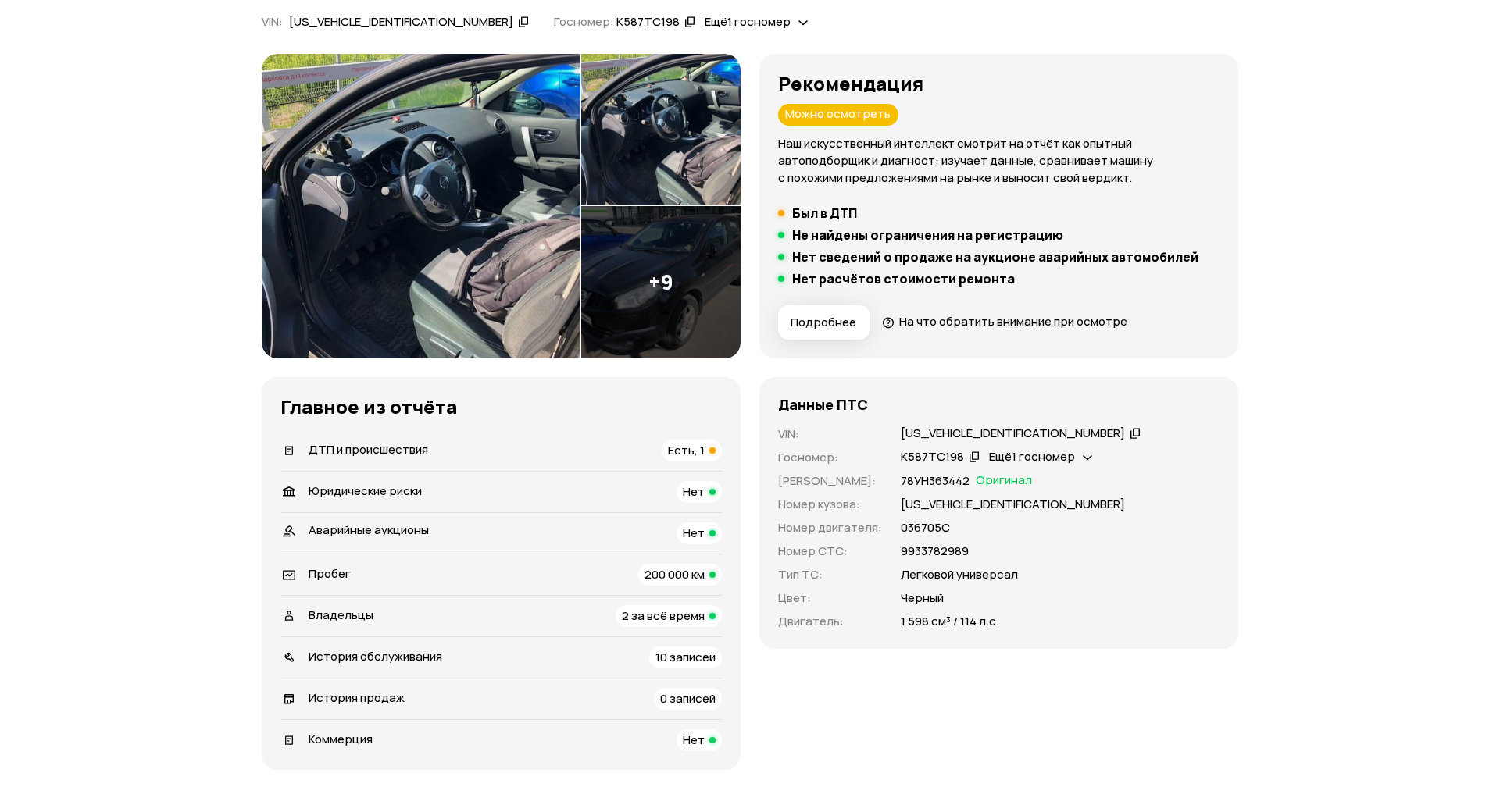
click at [1130, 427] on icon at bounding box center [1135, 432] width 11 height 15
click at [457, 189] on img at bounding box center [421, 206] width 319 height 305
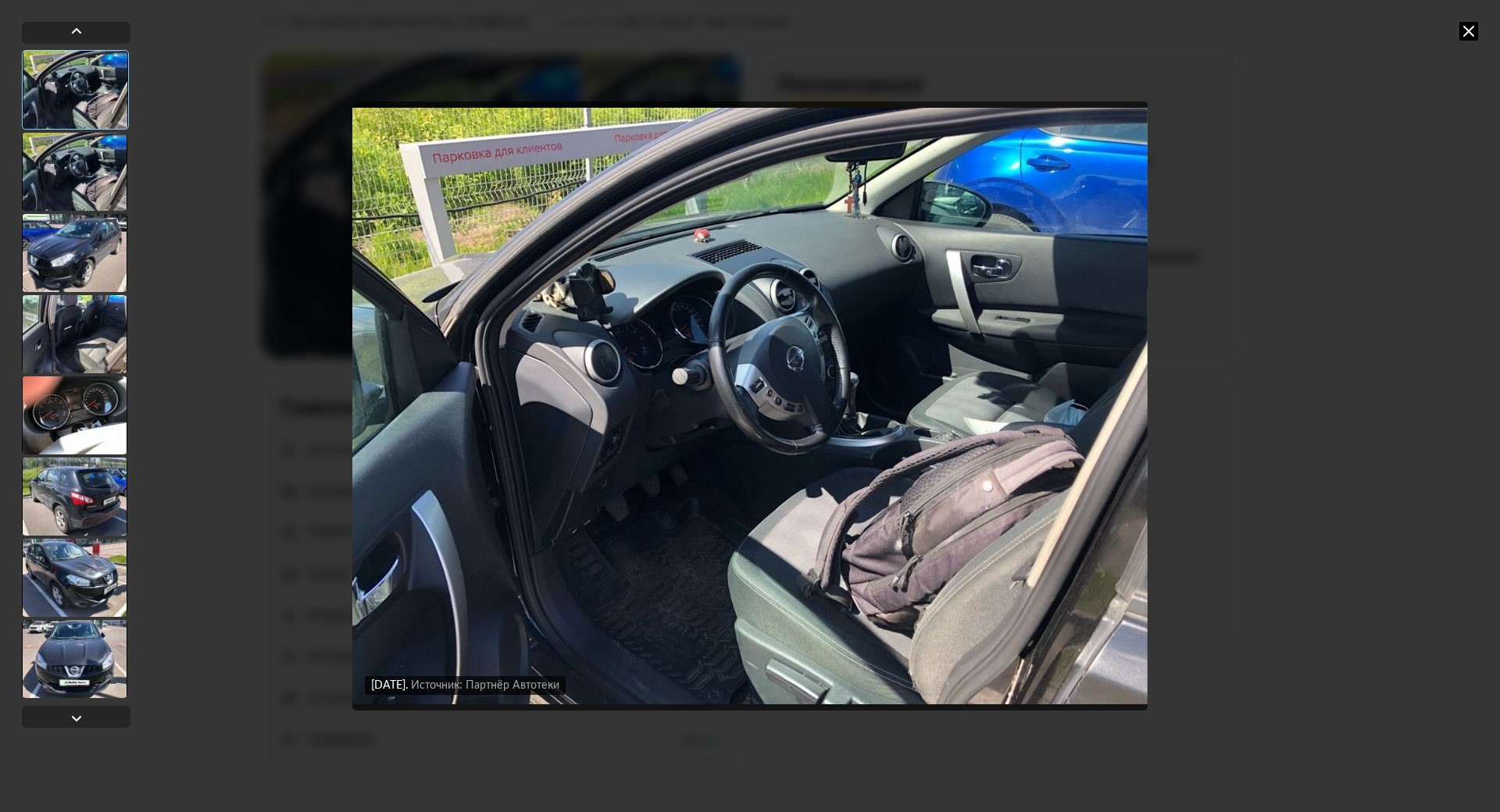
click at [71, 183] on div at bounding box center [75, 172] width 106 height 78
click at [62, 256] on div at bounding box center [75, 253] width 106 height 78
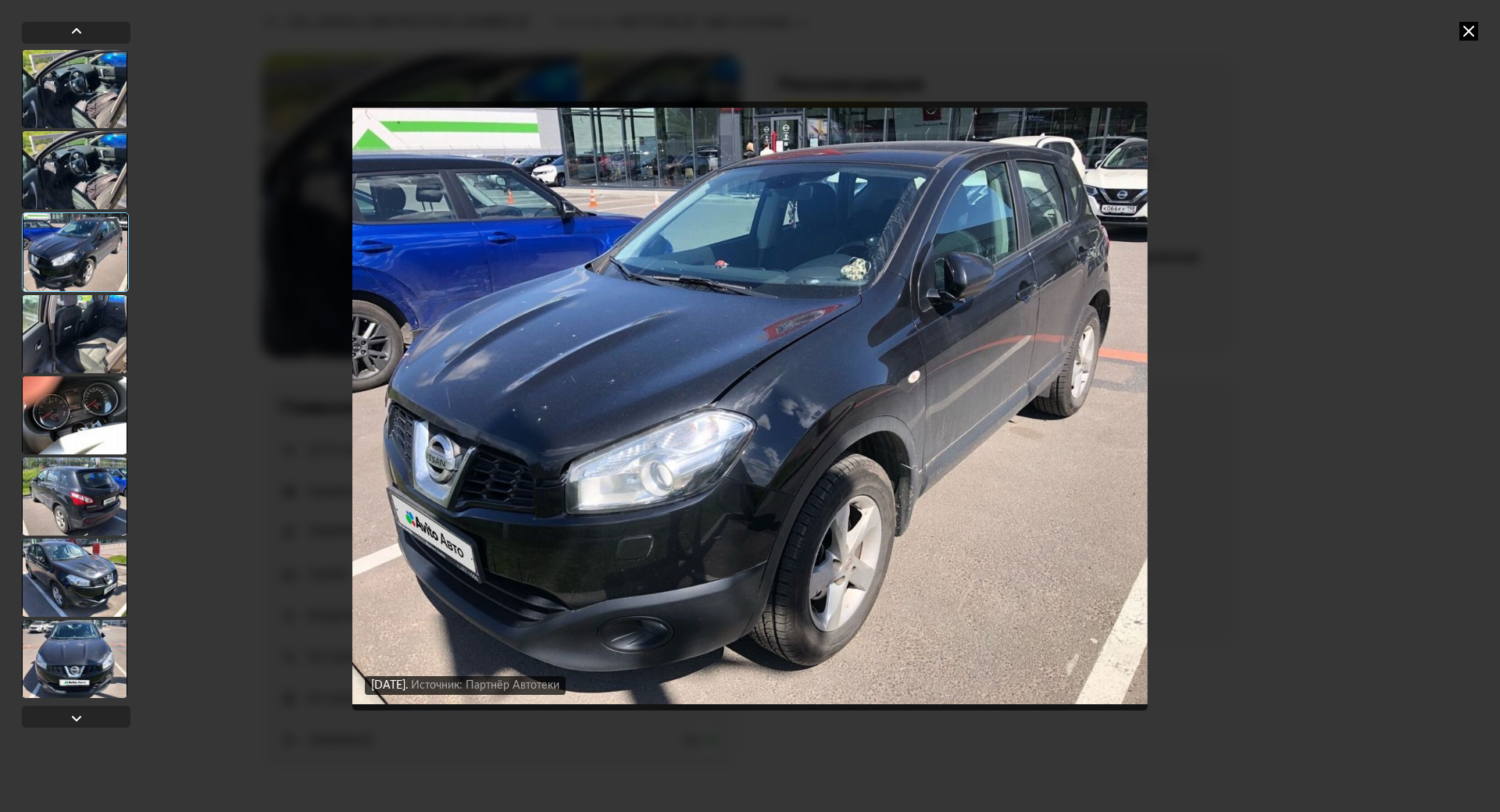
click at [65, 312] on div at bounding box center [75, 335] width 106 height 78
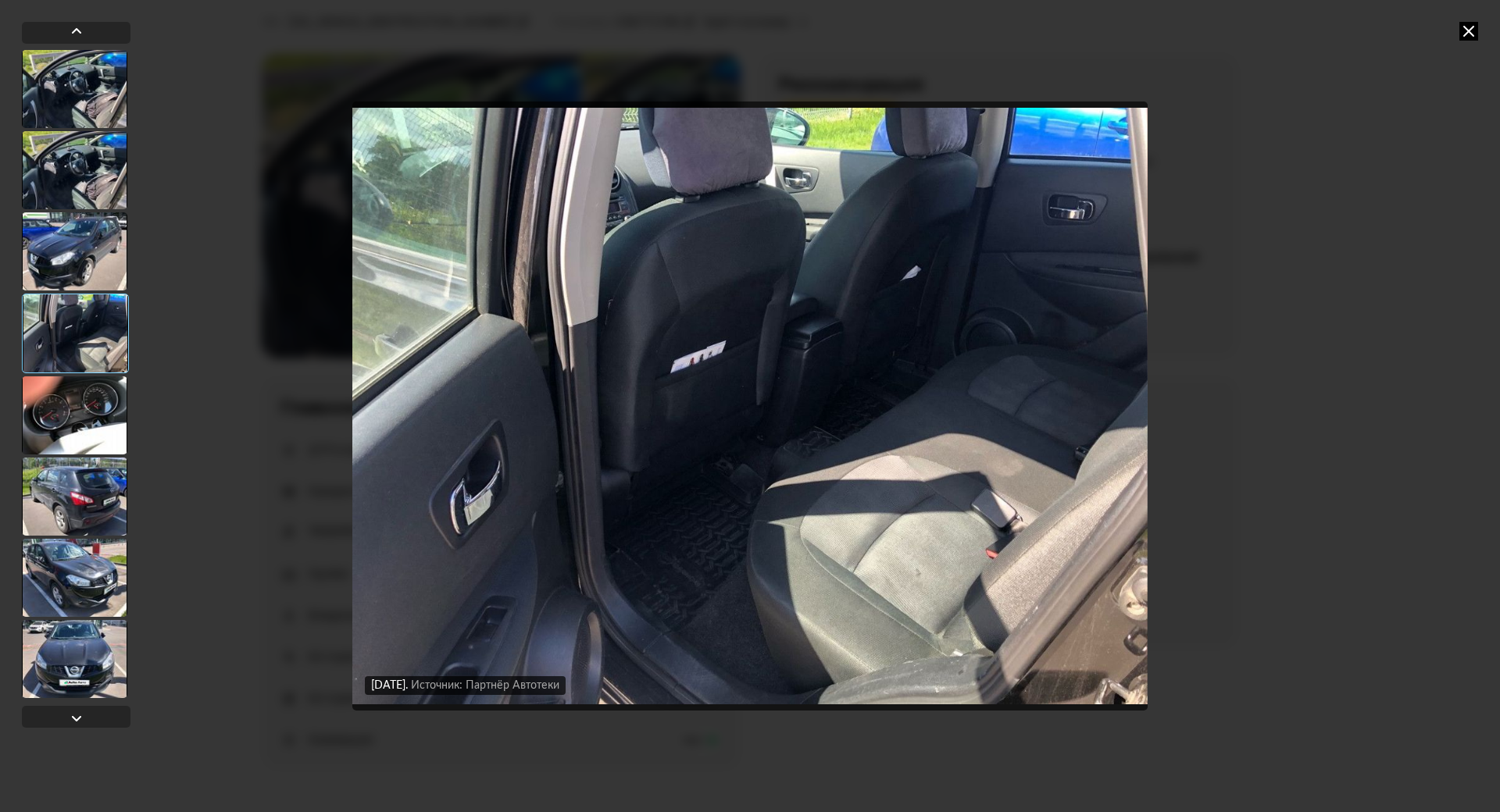
click at [72, 398] on div at bounding box center [75, 416] width 106 height 78
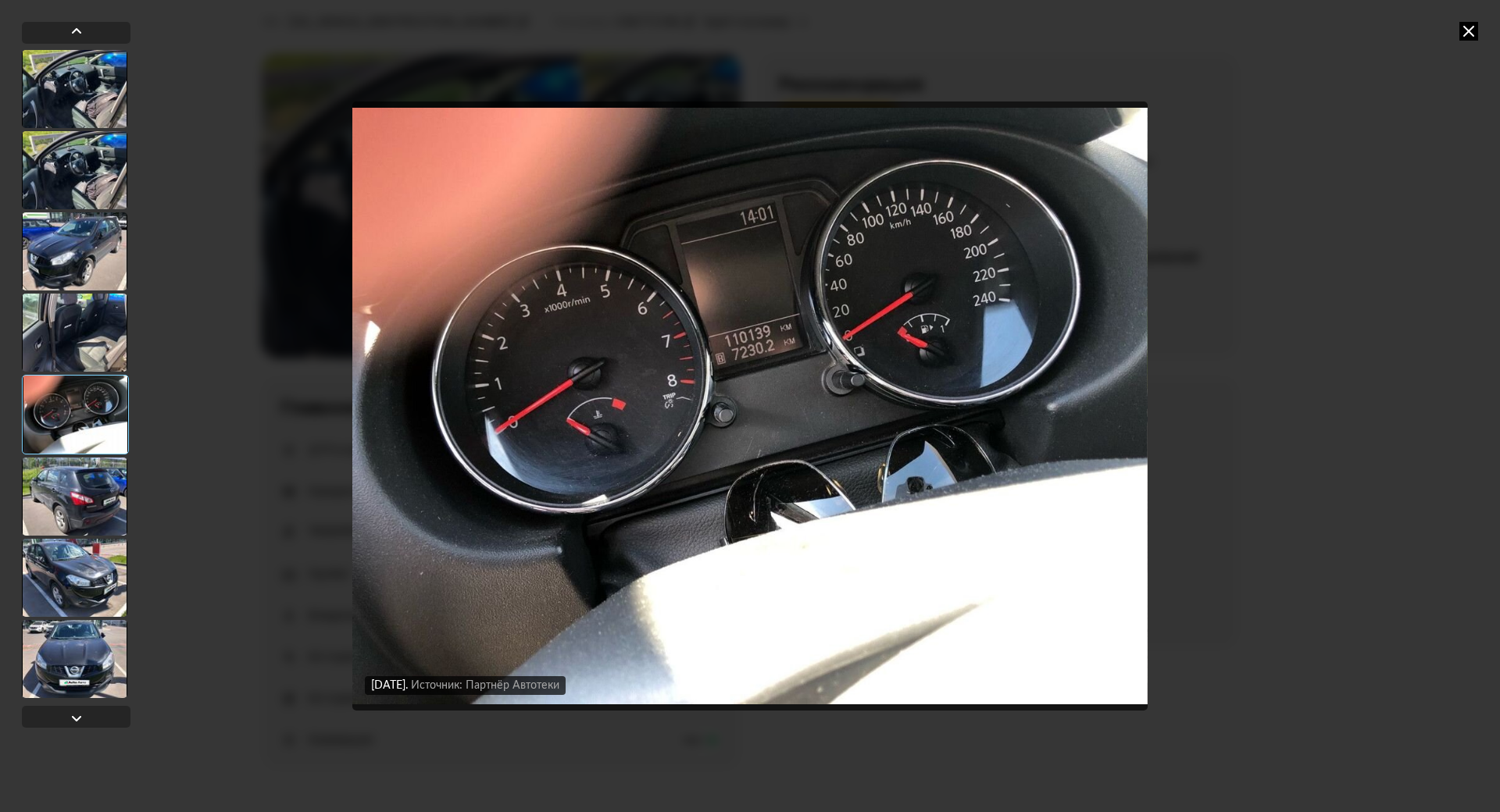
click at [82, 480] on div at bounding box center [75, 496] width 106 height 78
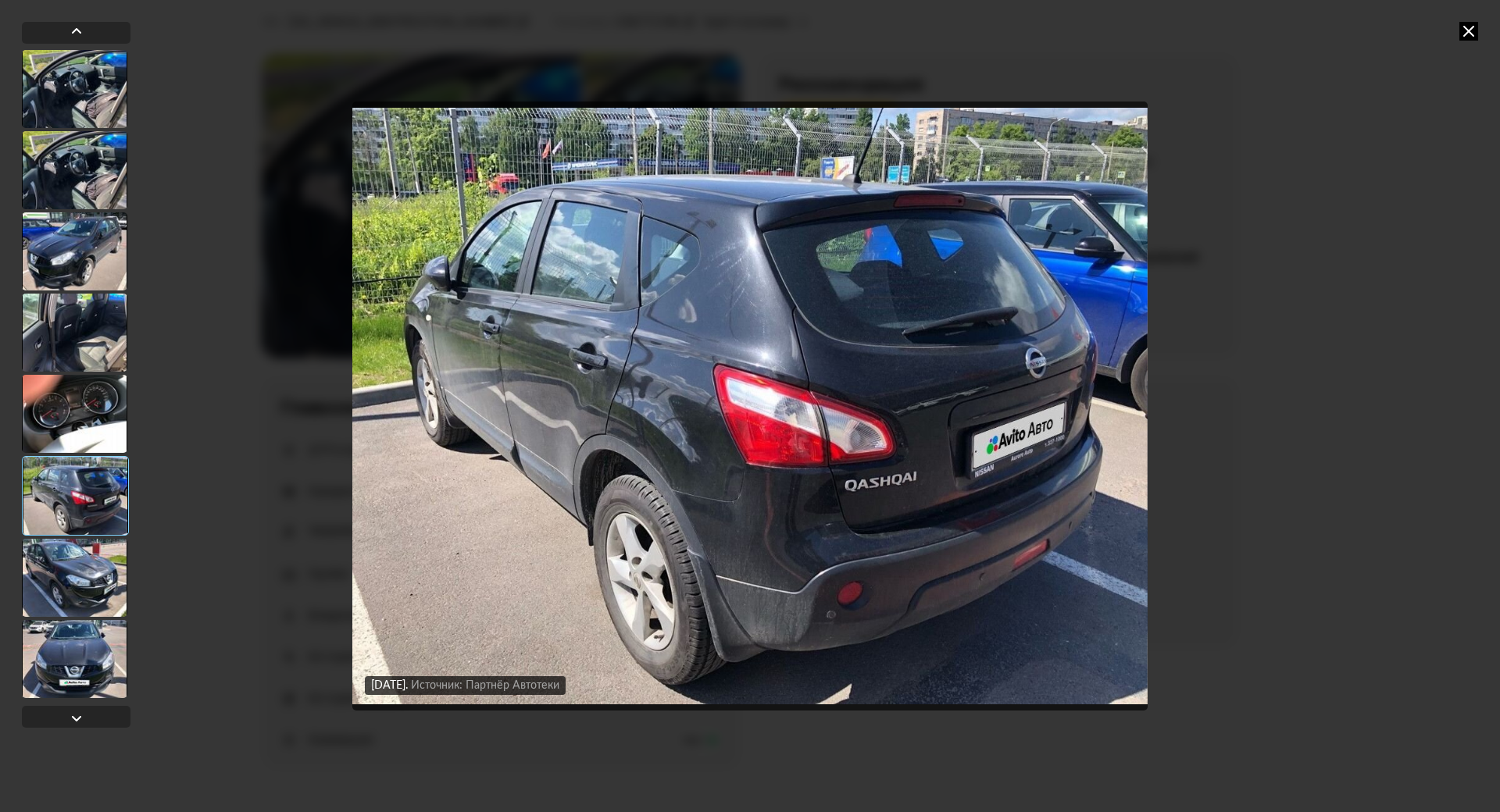
click at [71, 579] on div at bounding box center [75, 578] width 106 height 78
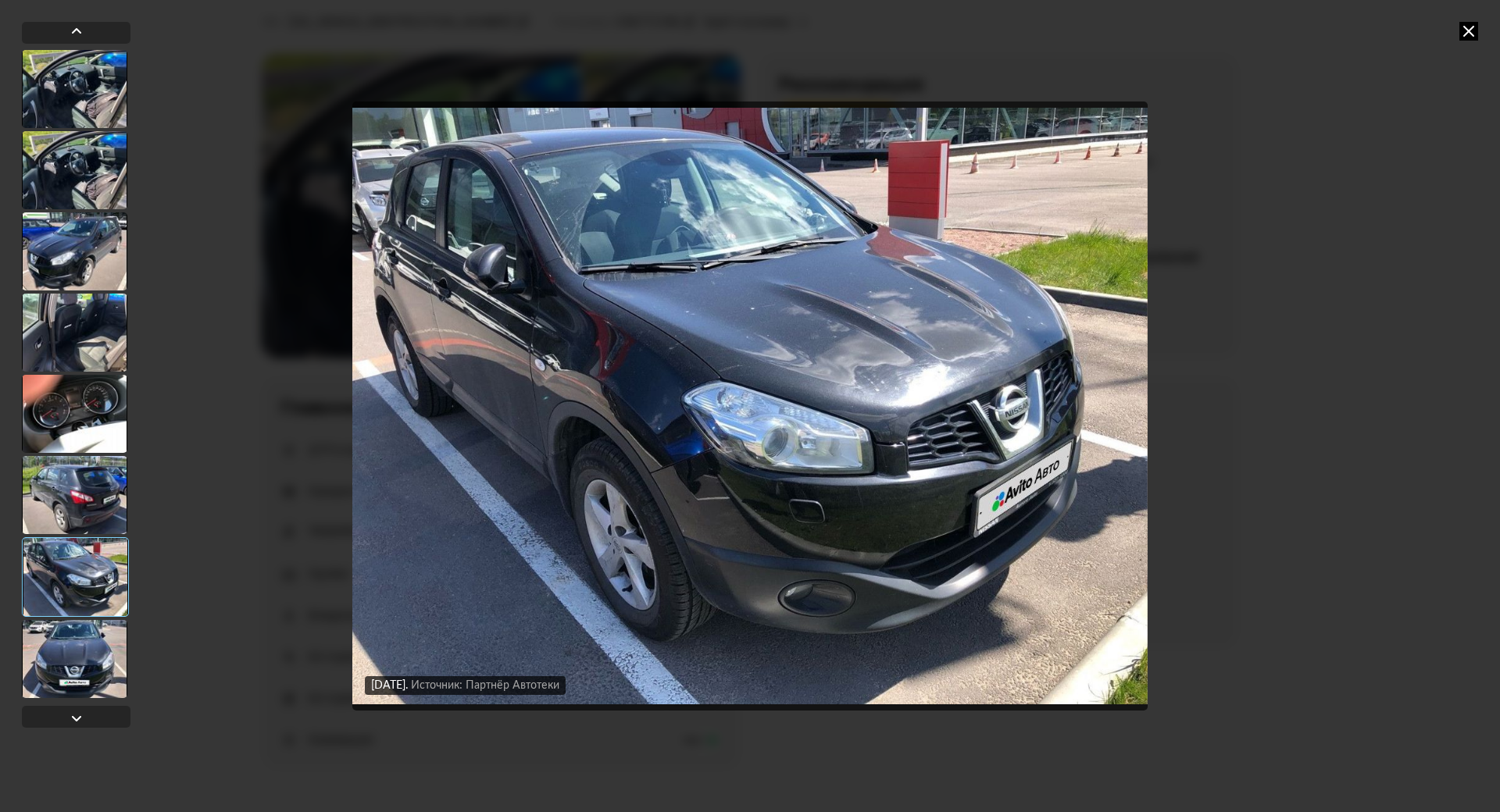
click at [77, 613] on div at bounding box center [76, 577] width 107 height 80
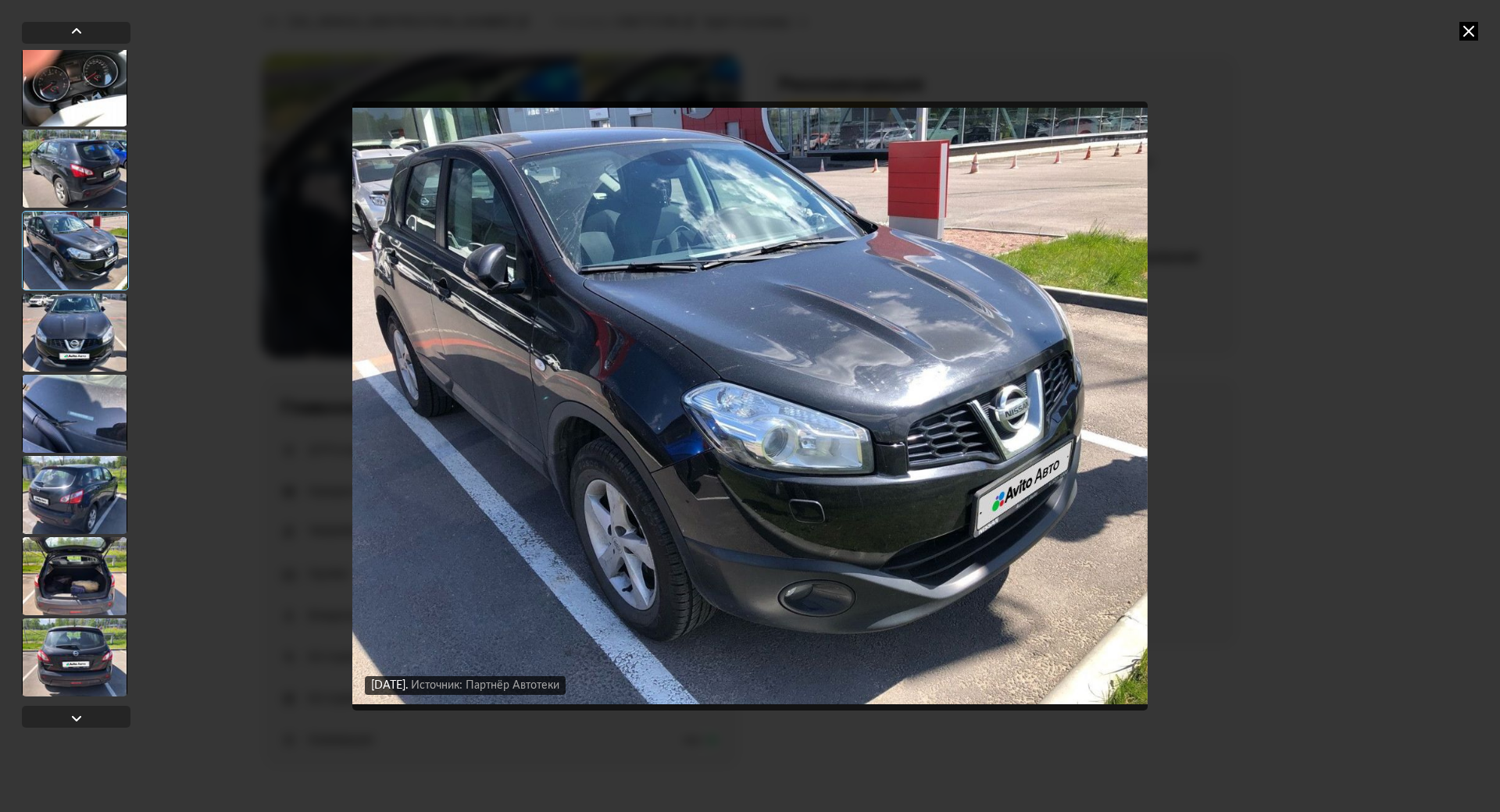
scroll to position [381, 0]
click at [79, 537] on div at bounding box center [75, 576] width 106 height 78
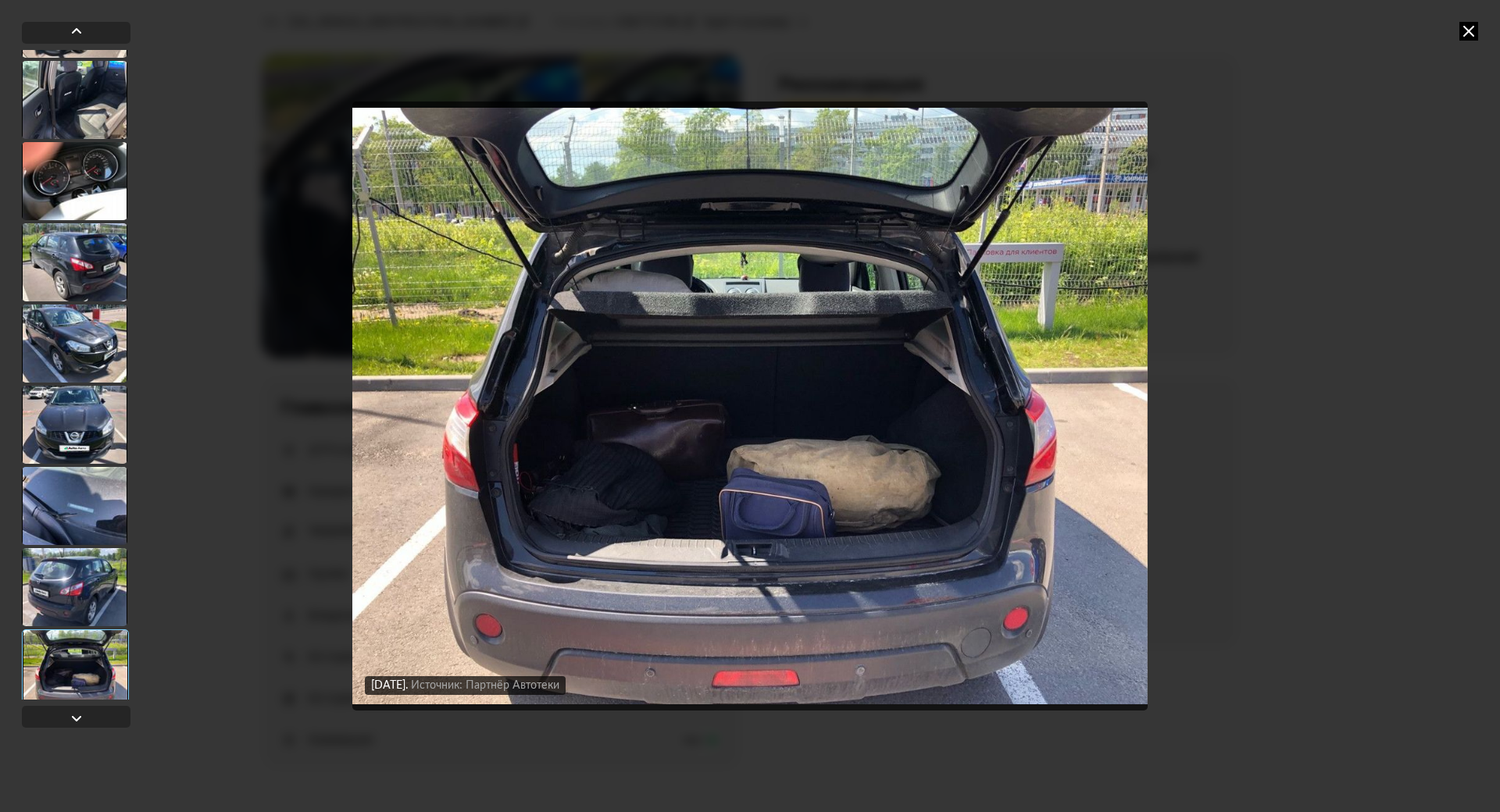
scroll to position [0, 0]
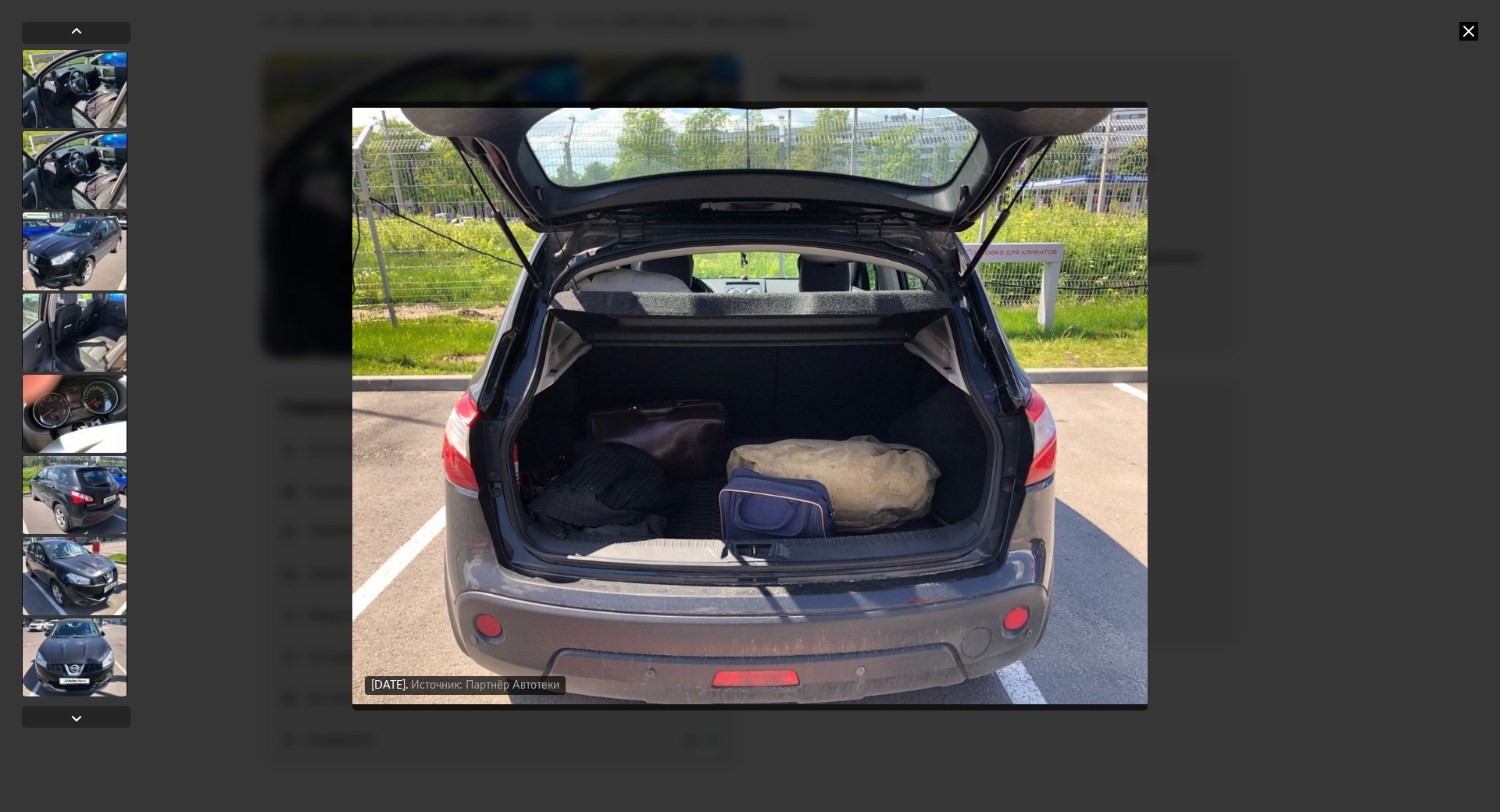
click at [79, 95] on div at bounding box center [75, 89] width 106 height 78
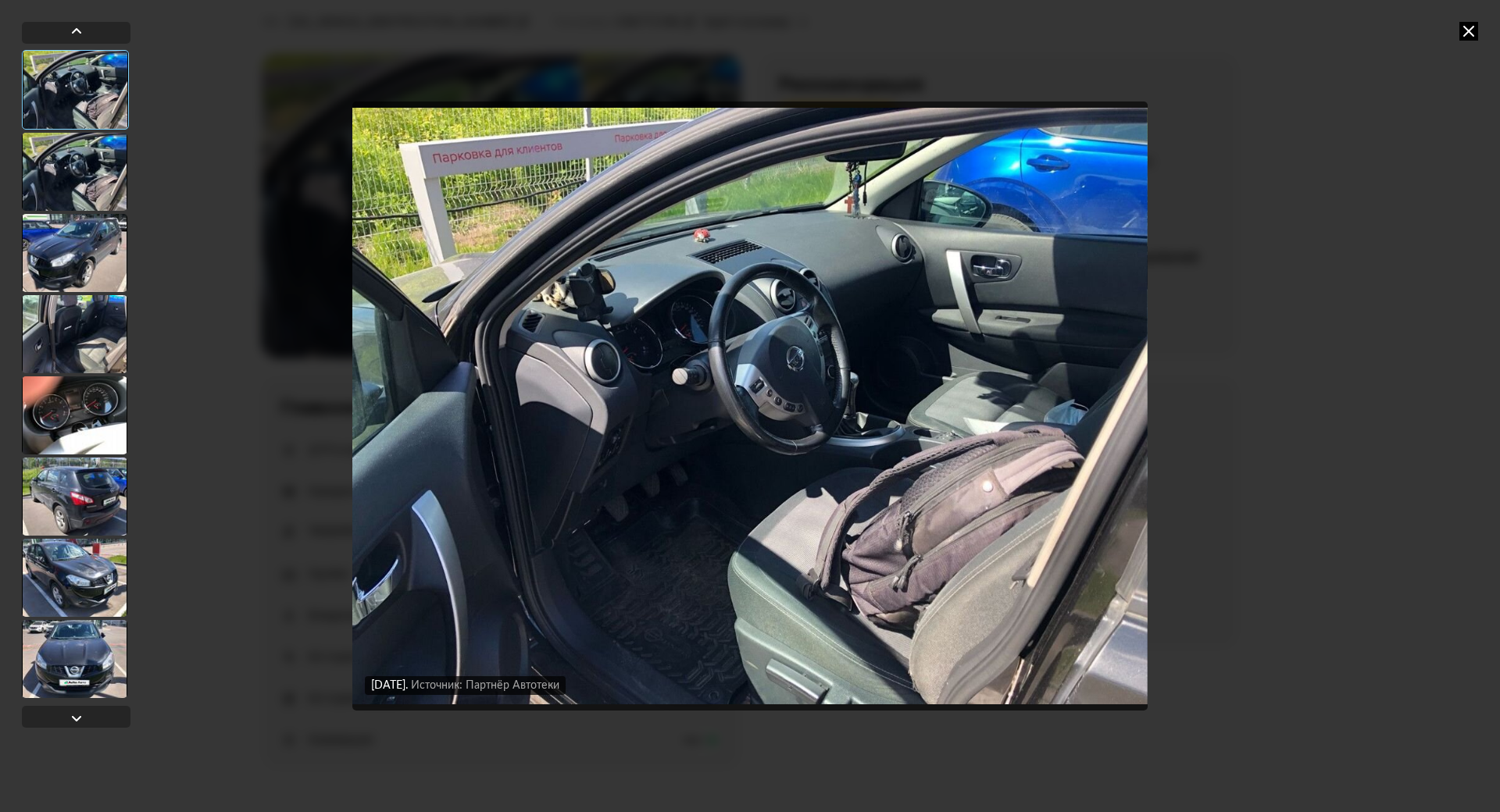
click at [890, 252] on img "Go to Slide 1" at bounding box center [750, 406] width 796 height 609
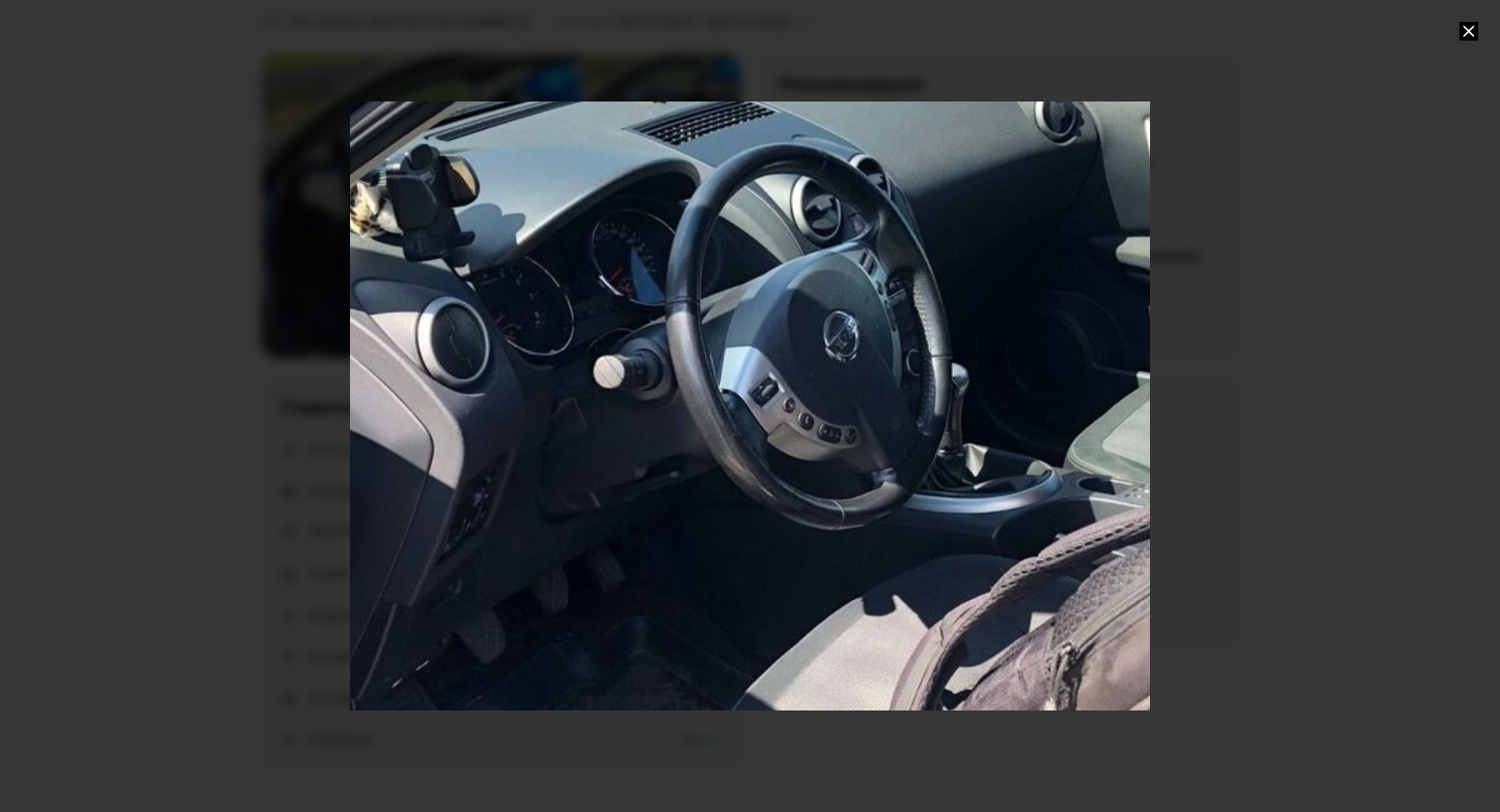
click at [911, 331] on div "Go to Slide 1" at bounding box center [750, 432] width 1600 height 1218
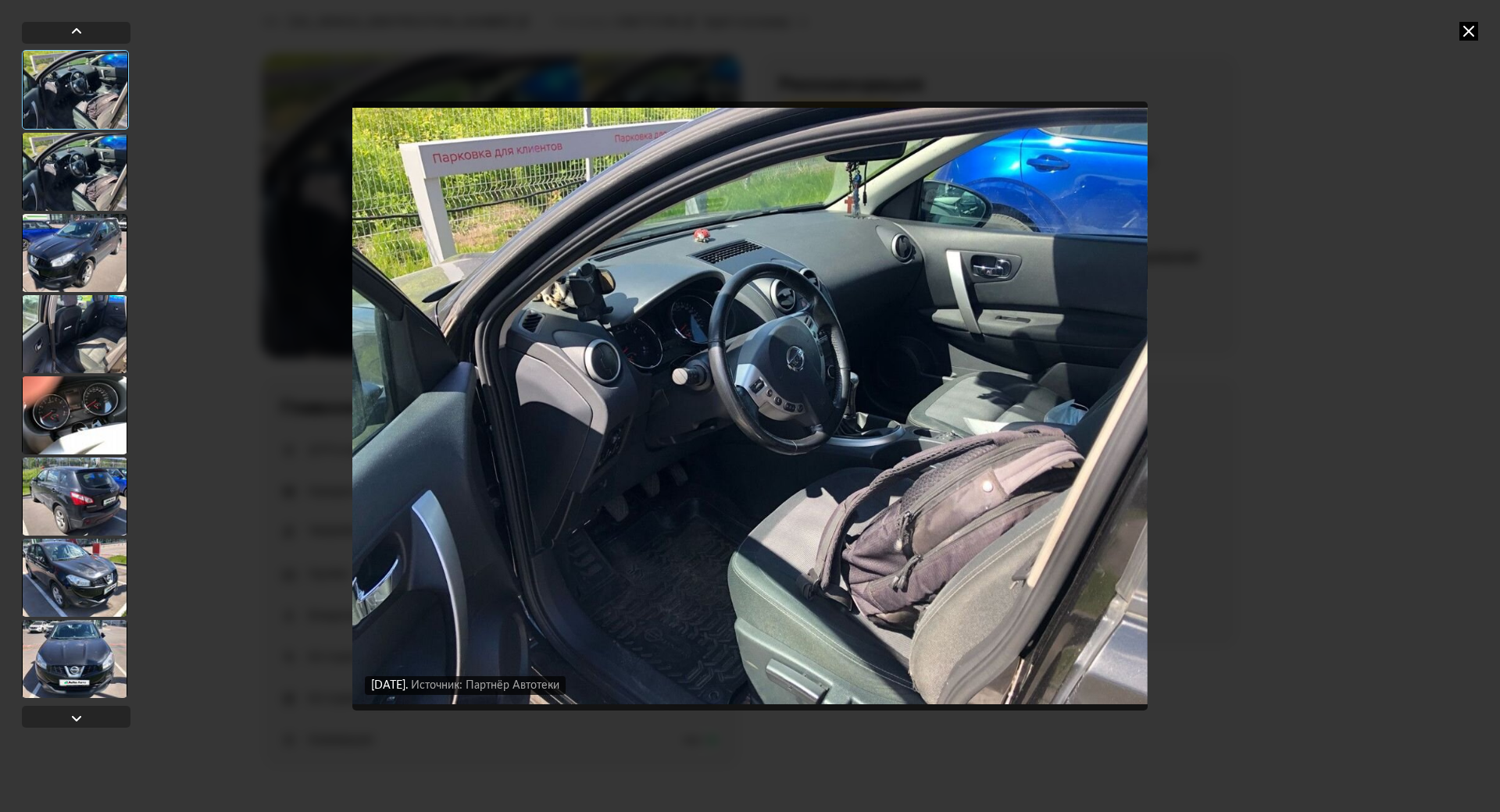
click at [781, 328] on img "Go to Slide 1" at bounding box center [750, 406] width 796 height 609
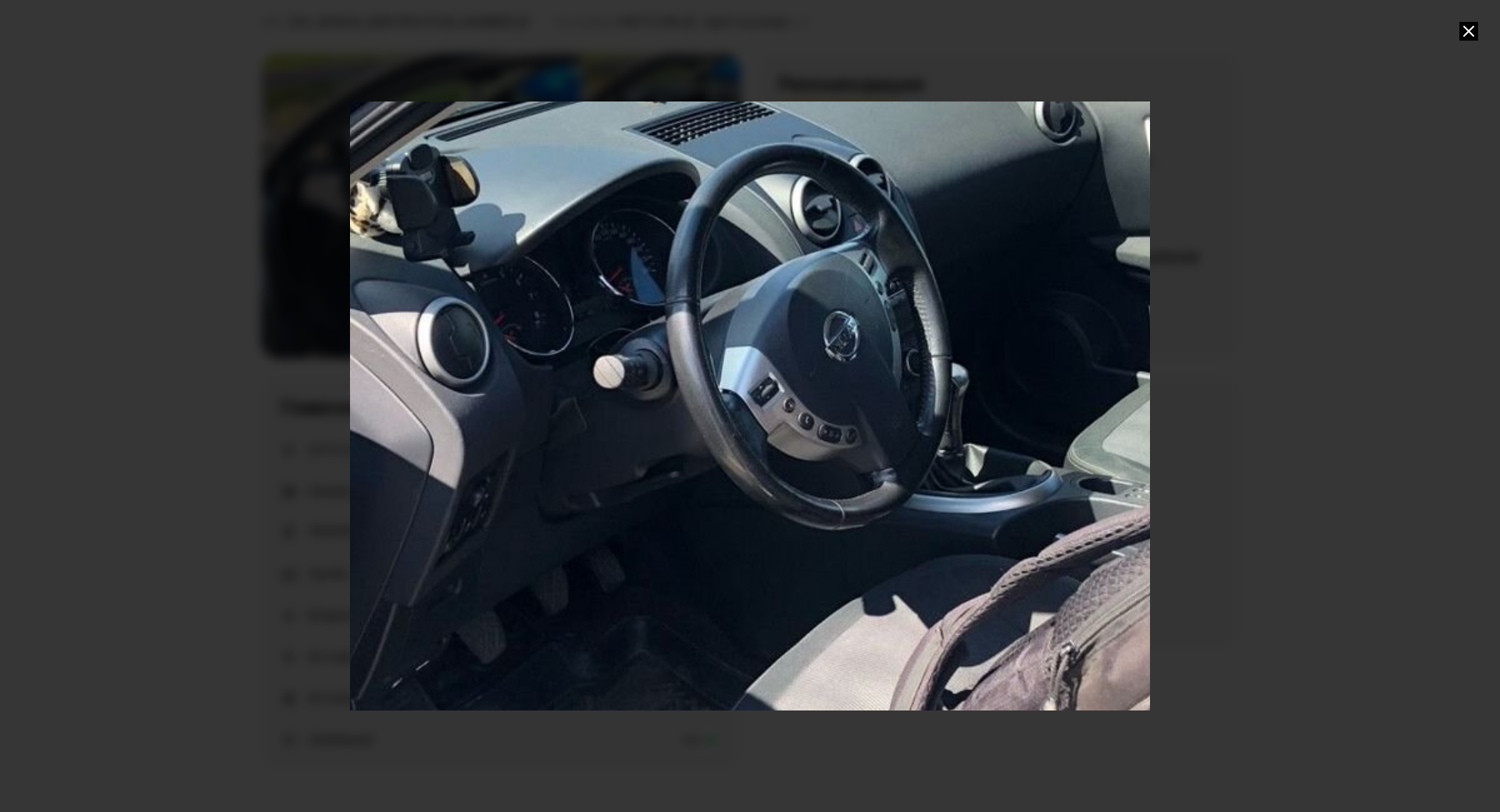
click at [1089, 431] on div "Go to Slide 1" at bounding box center [750, 432] width 1600 height 1218
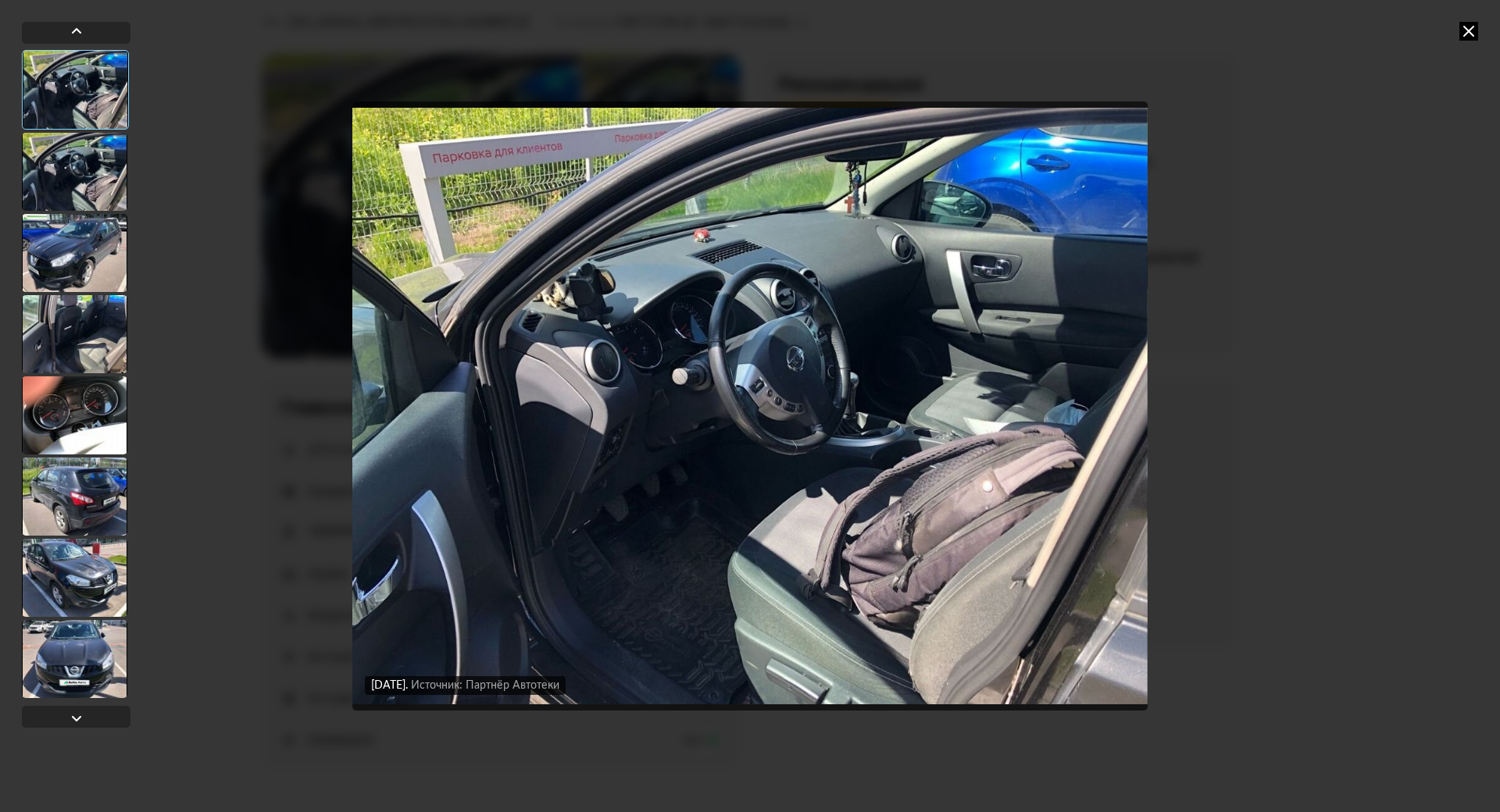
click at [957, 273] on img "Go to Slide 1" at bounding box center [750, 406] width 796 height 609
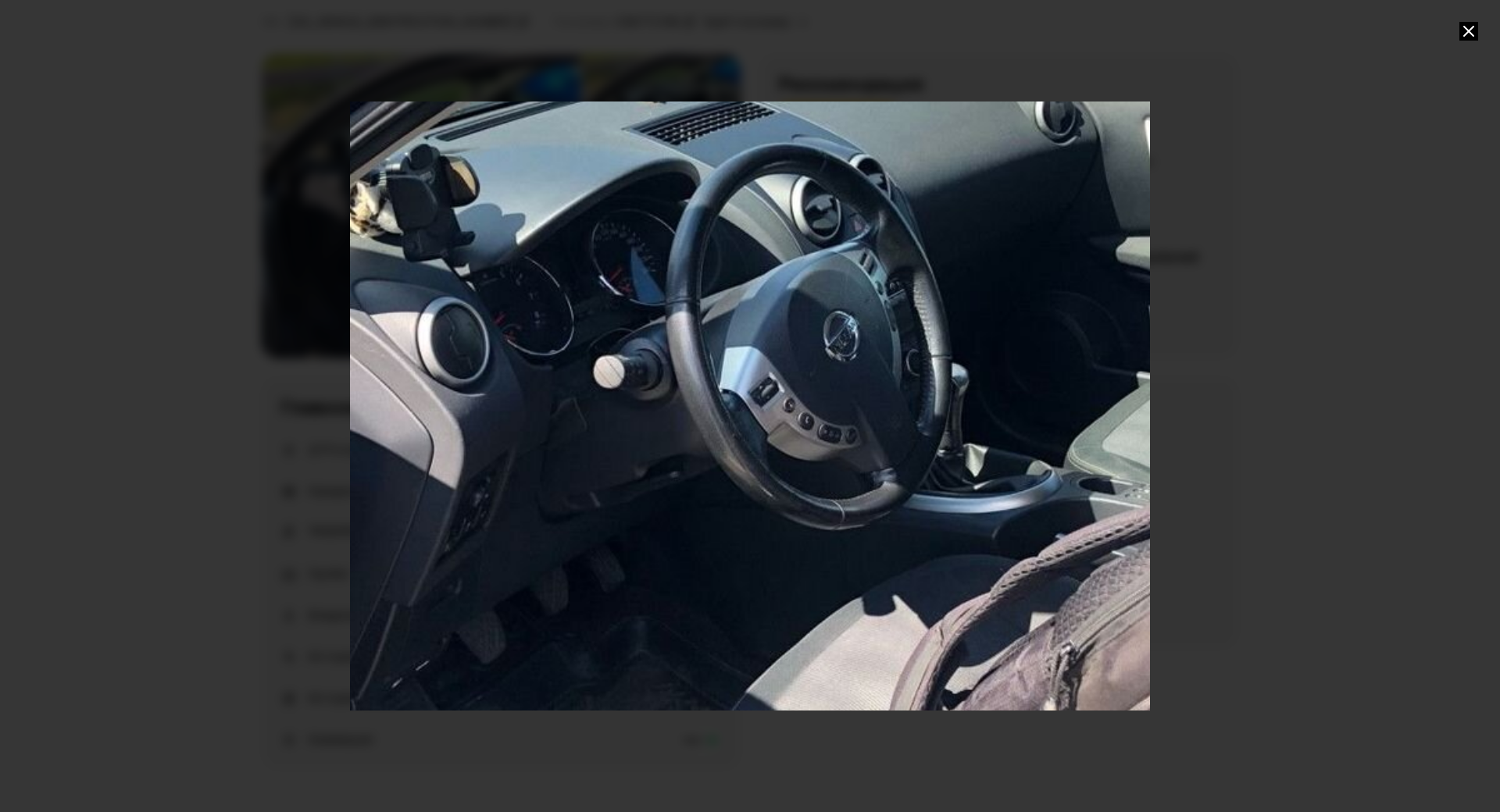
click at [1000, 390] on div "Go to Slide 1" at bounding box center [750, 432] width 1600 height 1218
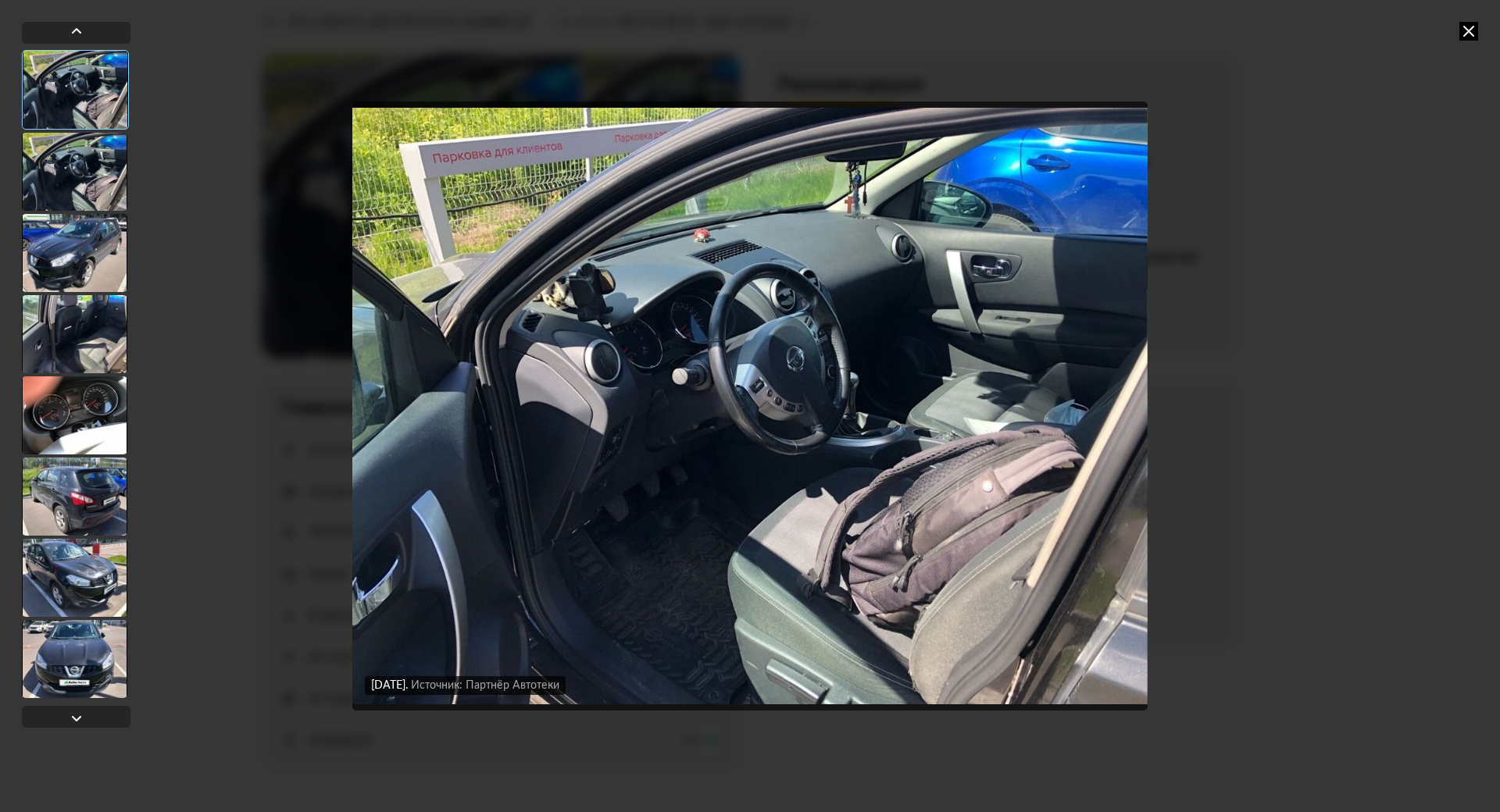
click at [1256, 230] on div "[DATE] Источник: Партнёр Автотеки [DATE] Источник: Партнёр Автотеки [DATE] Исто…" at bounding box center [750, 406] width 1500 height 812
click at [1420, 100] on div "[DATE] Источник: Партнёр Автотеки [DATE] Источник: Партнёр Автотеки [DATE] Исто…" at bounding box center [750, 406] width 1500 height 812
